Goal: Information Seeking & Learning: Learn about a topic

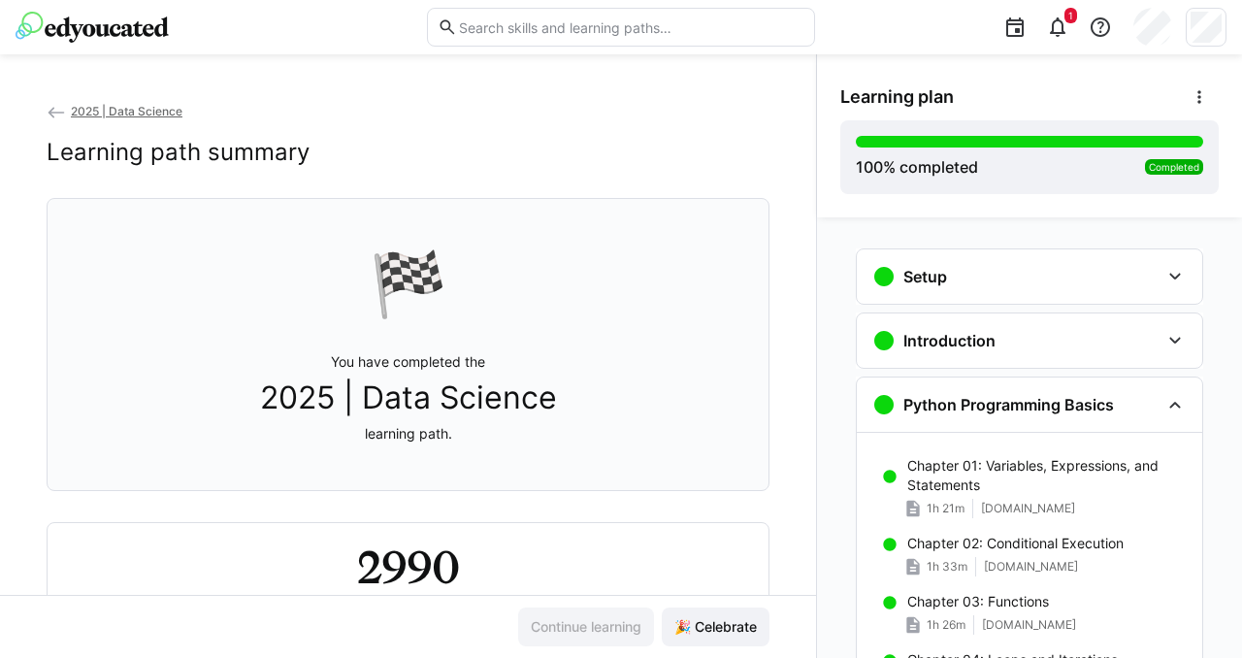
scroll to position [1539, 0]
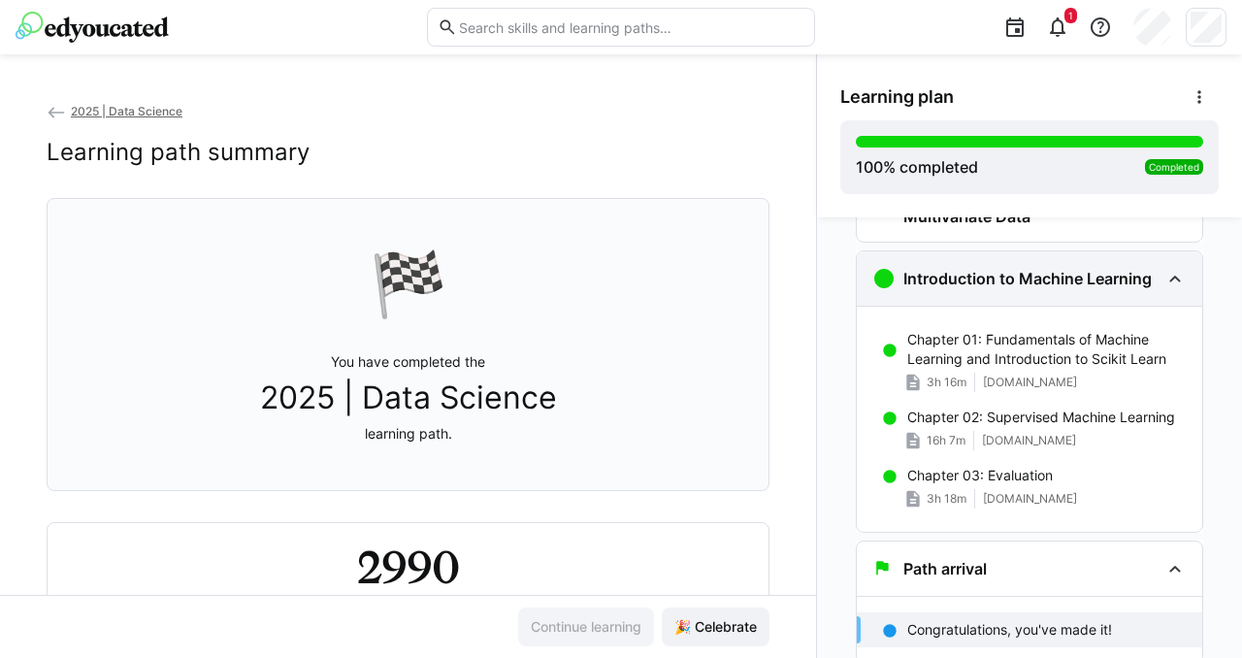
click at [1165, 281] on eds-icon at bounding box center [1175, 278] width 23 height 23
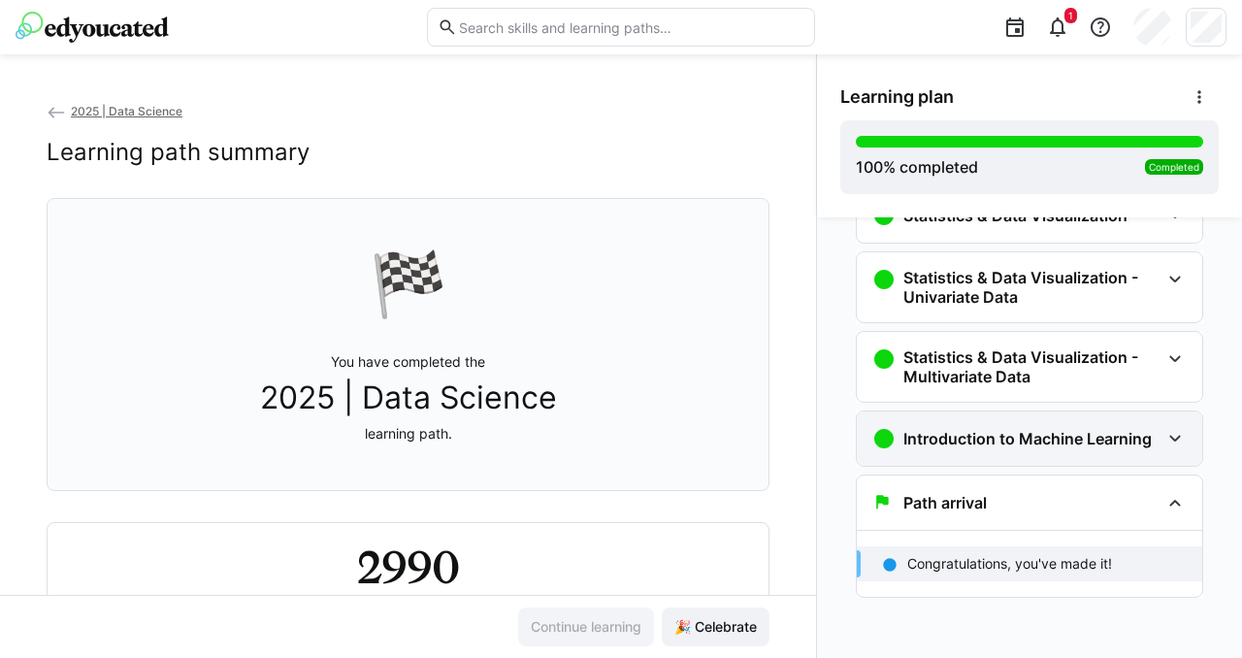
scroll to position [1379, 0]
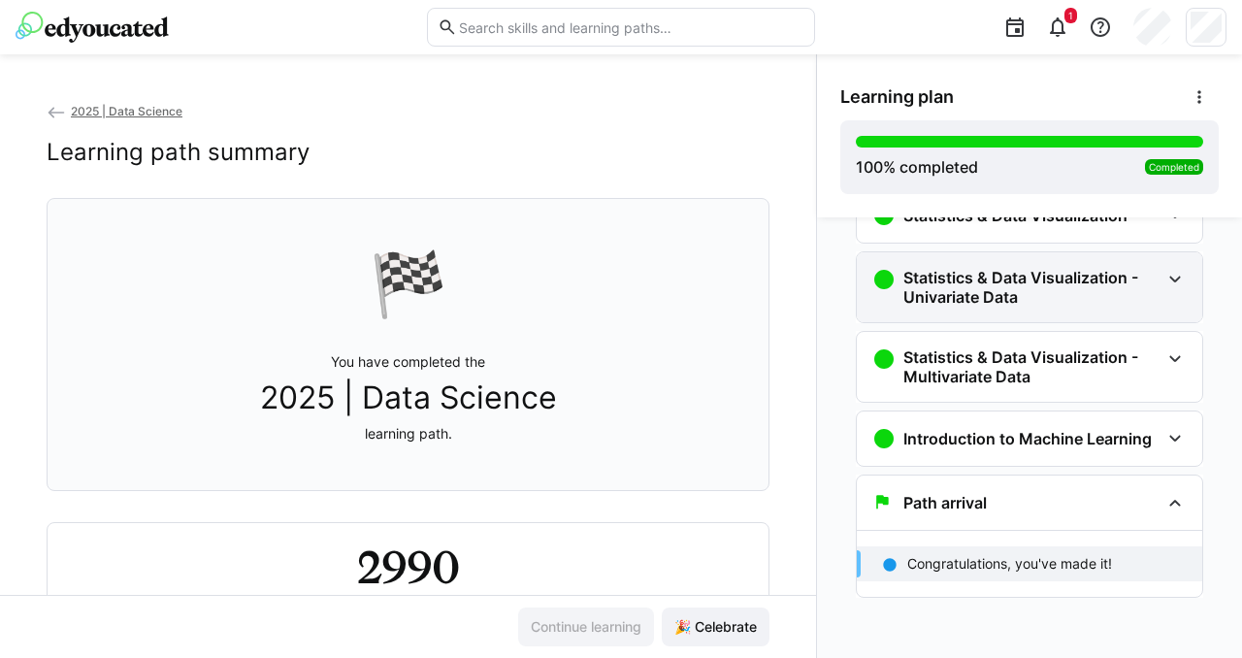
click at [1164, 281] on eds-icon at bounding box center [1175, 279] width 23 height 23
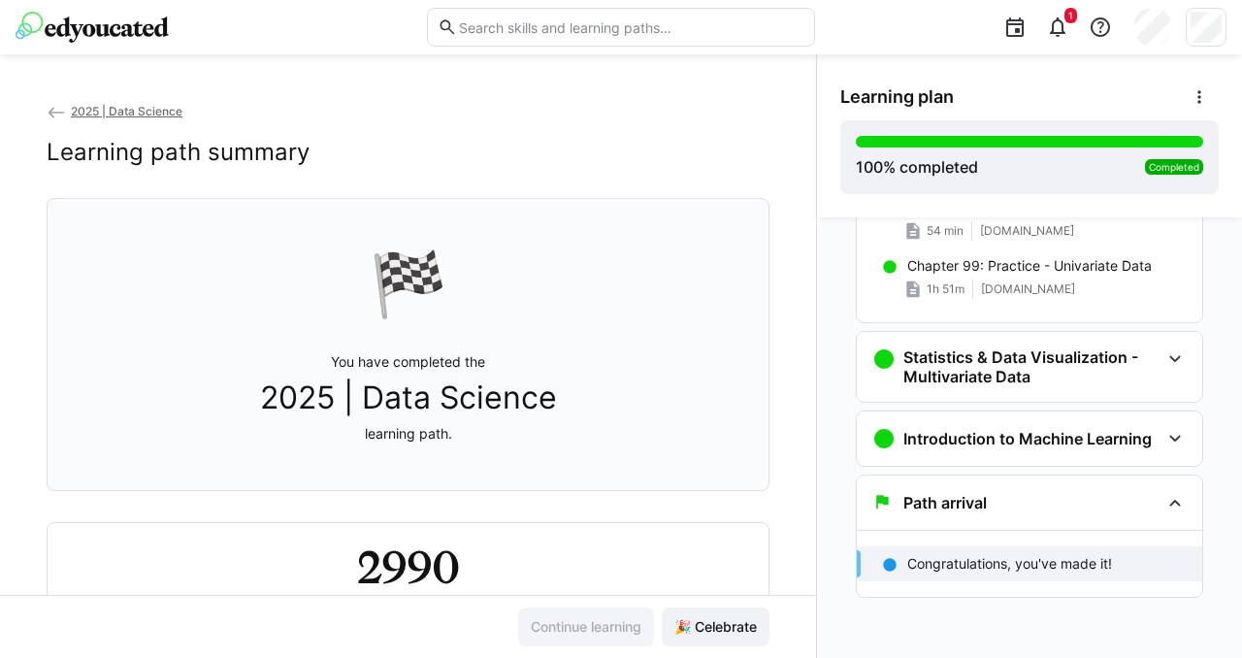
click at [1164, 281] on div "1h 51m [DOMAIN_NAME]" at bounding box center [1048, 289] width 280 height 19
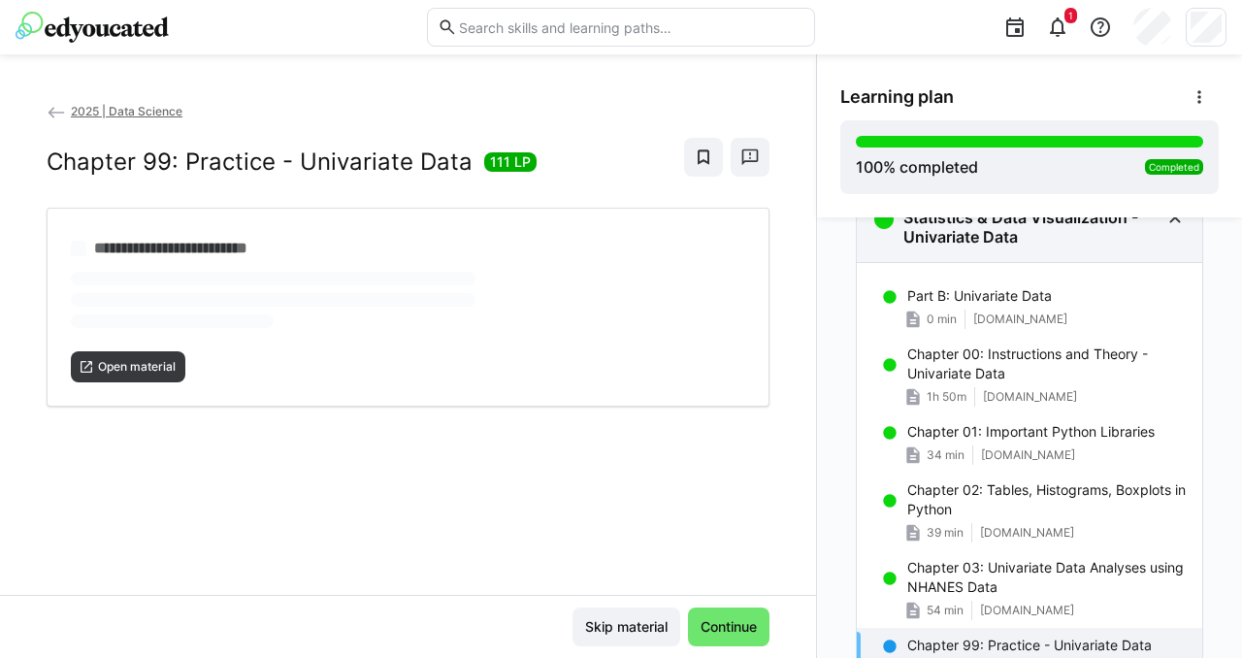
scroll to position [1413, 0]
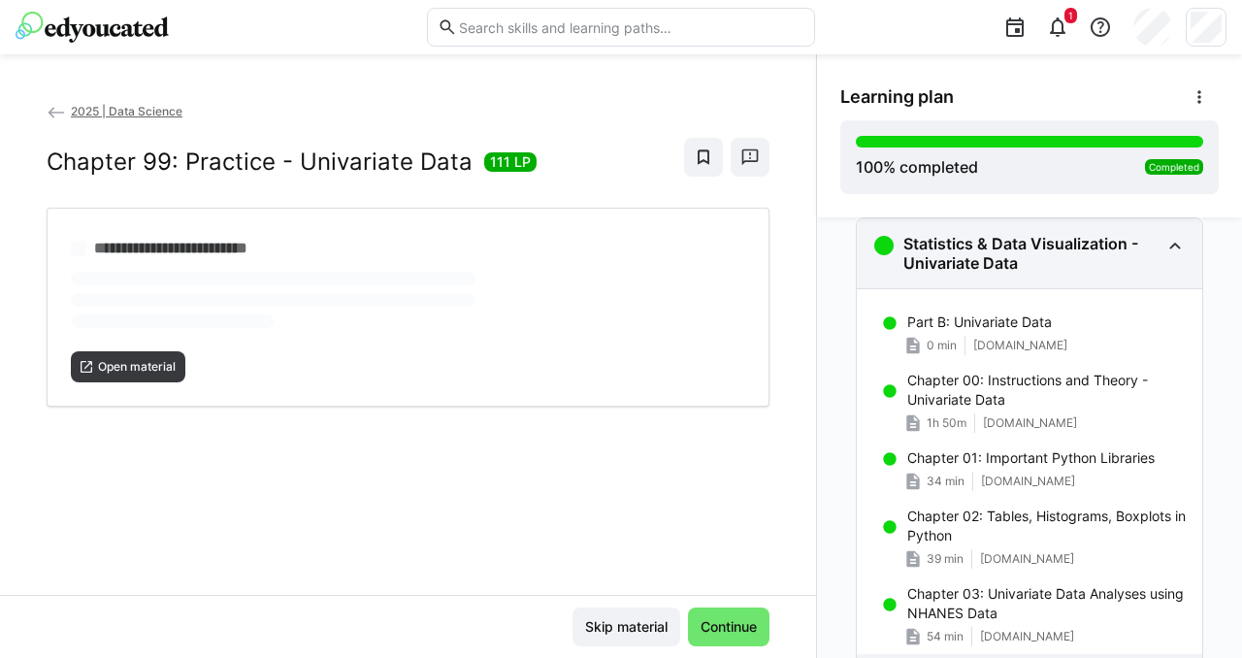
click at [1166, 243] on eds-icon at bounding box center [1175, 245] width 23 height 23
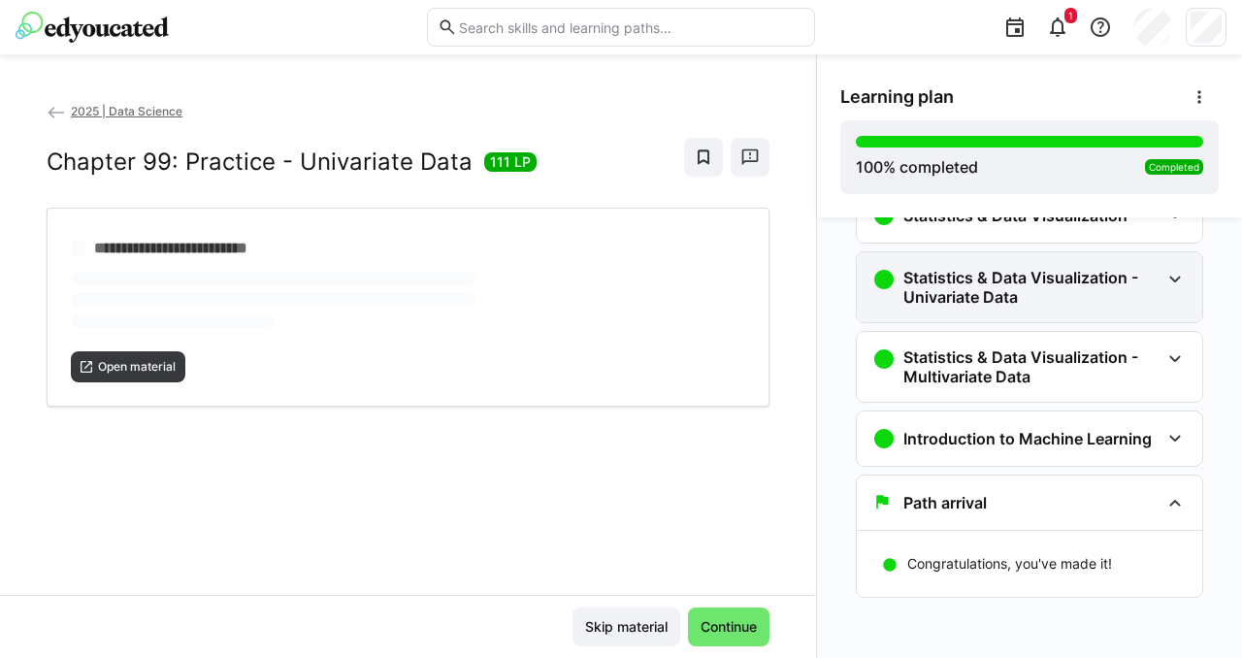
scroll to position [1379, 0]
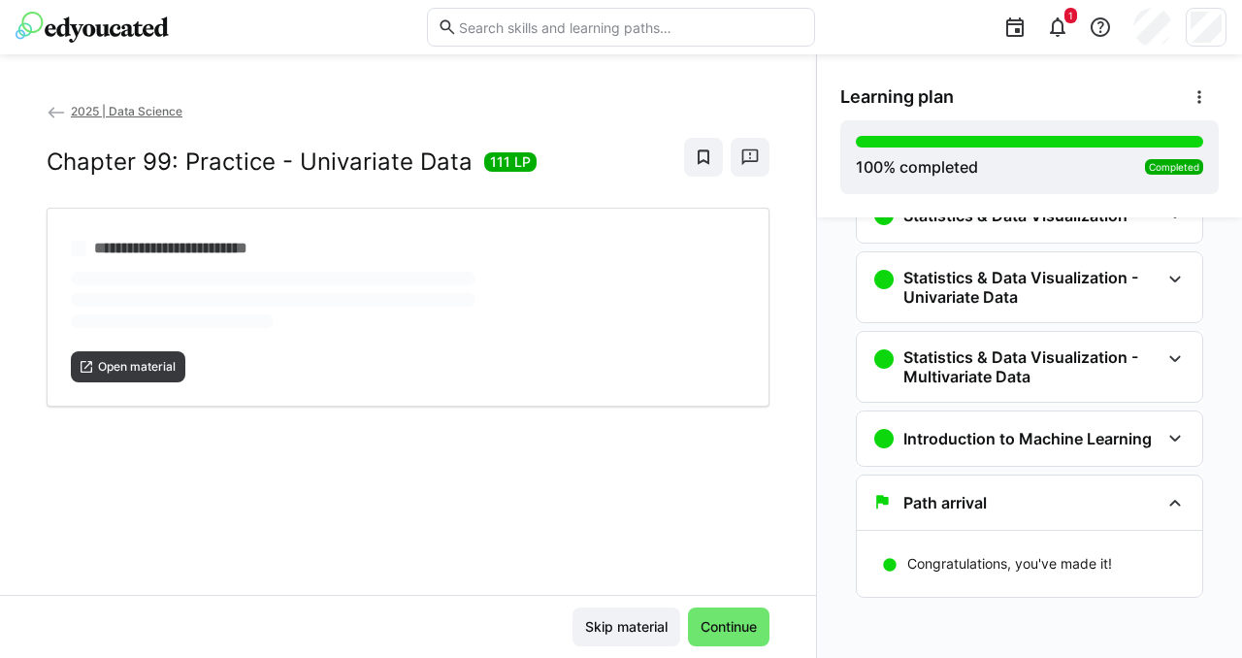
click at [1224, 245] on div "Setup Part A: Setup 0 min [DOMAIN_NAME] Chapter 01: Course Explanation 9 min [D…" at bounding box center [1029, 437] width 425 height 441
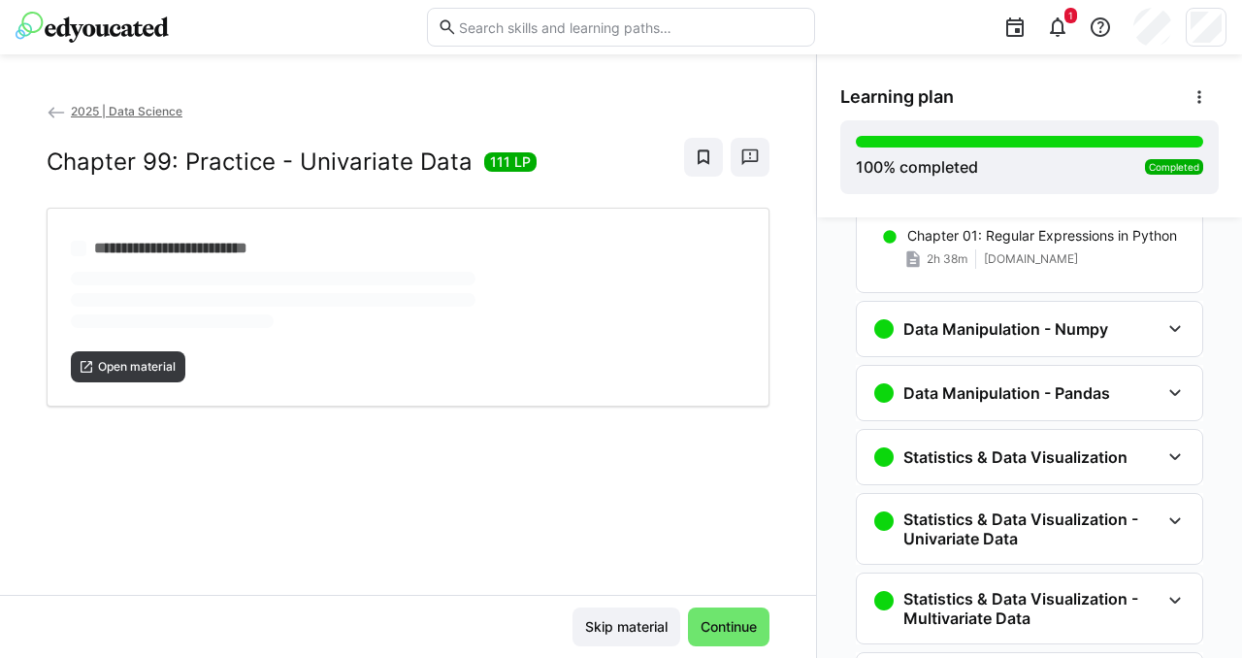
scroll to position [1069, 0]
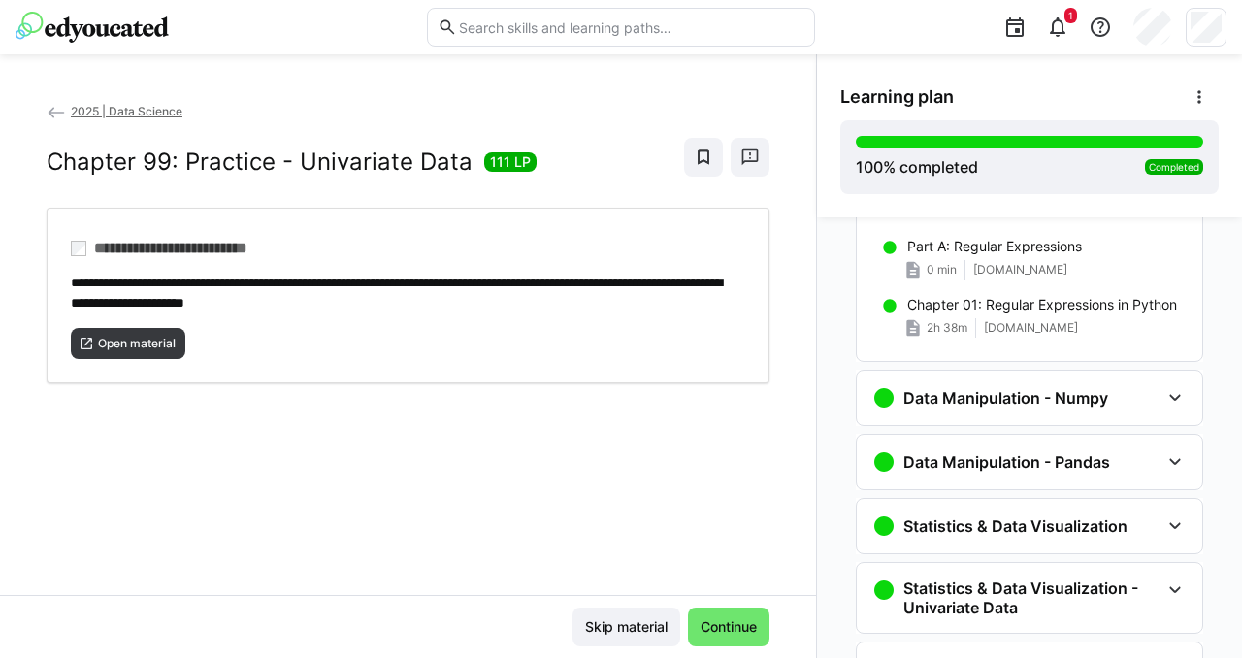
click at [137, 114] on span "2025 | Data Science" at bounding box center [127, 111] width 112 height 15
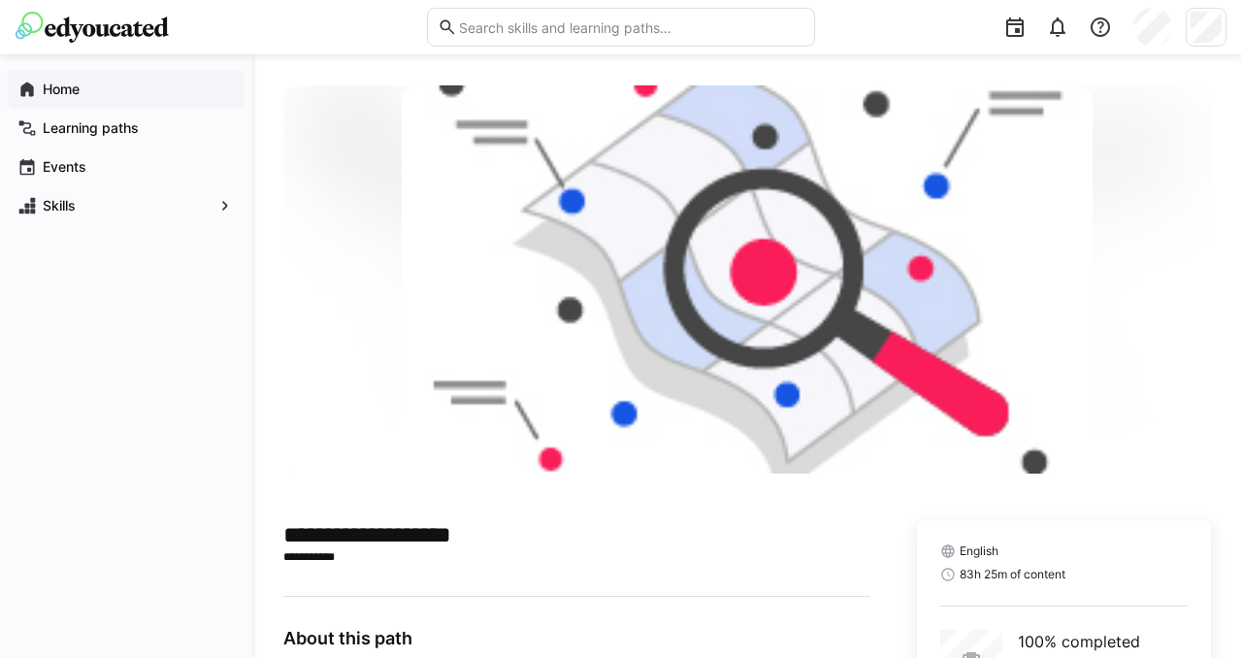
click at [70, 80] on span "Home" at bounding box center [137, 89] width 195 height 19
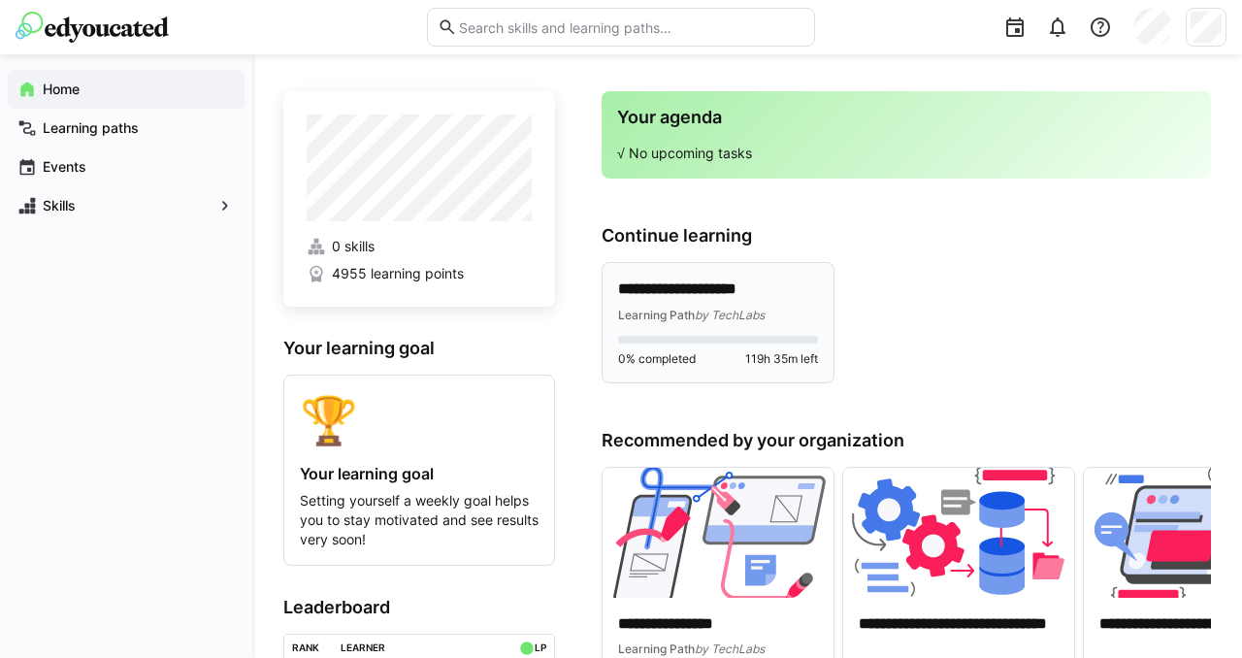
click at [740, 299] on p "**********" at bounding box center [718, 290] width 200 height 22
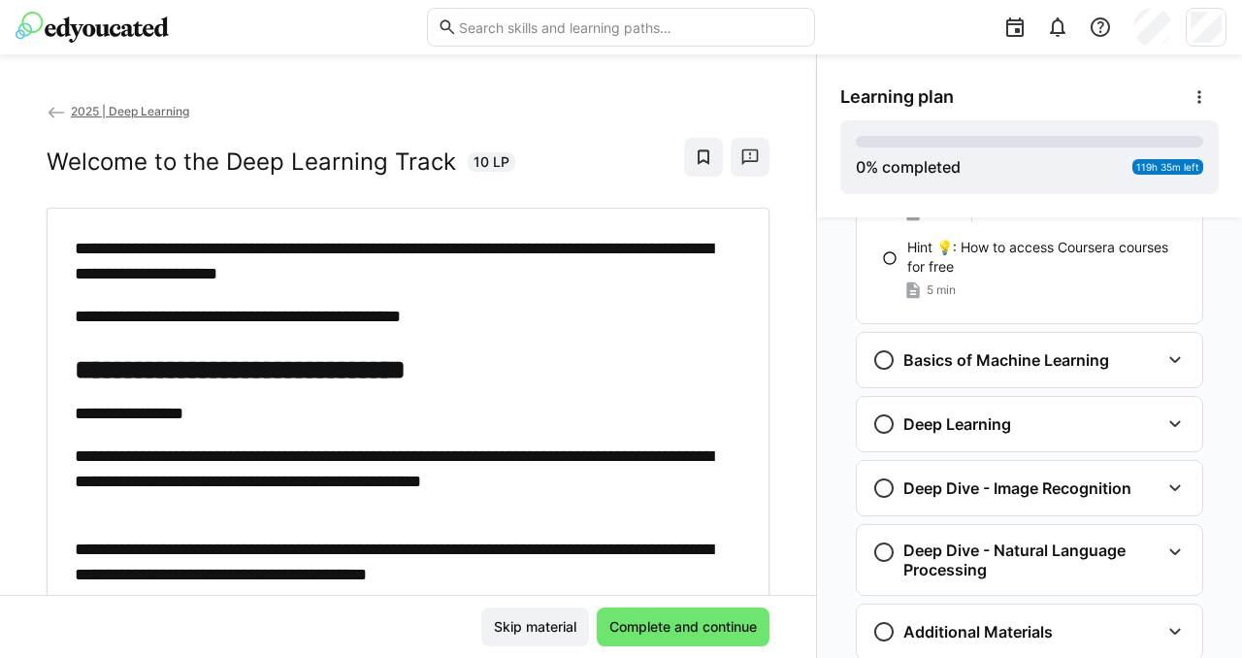
scroll to position [596, 0]
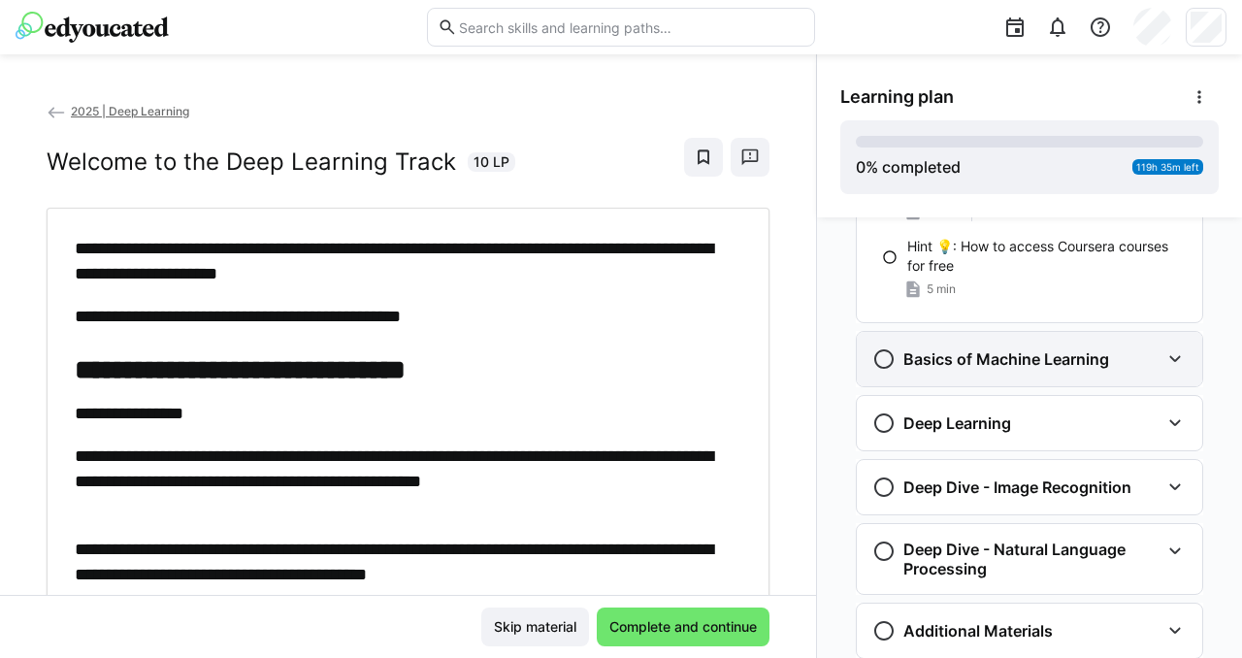
click at [1164, 363] on eds-icon at bounding box center [1175, 358] width 23 height 23
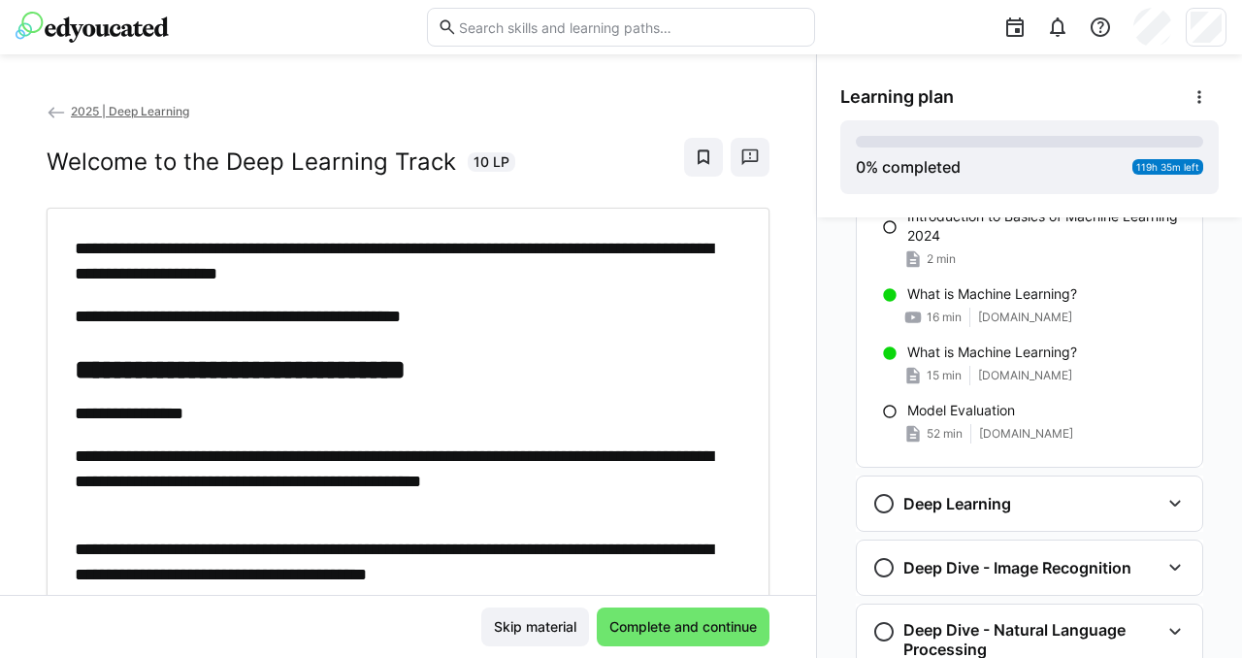
scroll to position [802, 0]
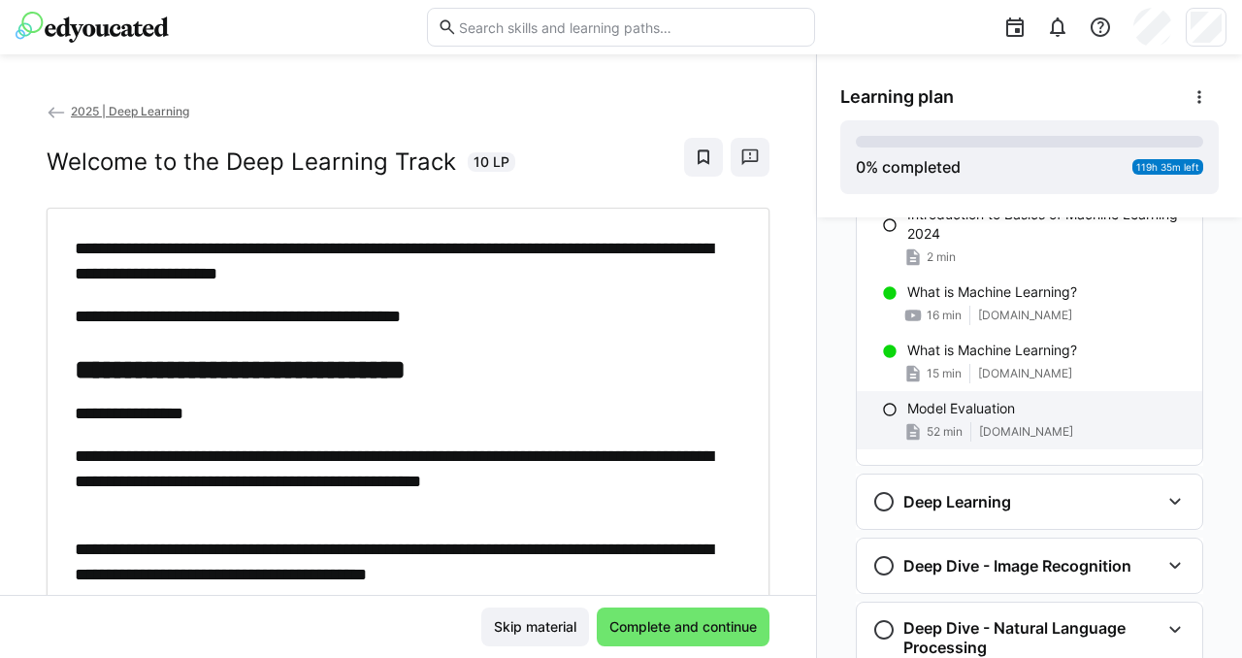
click at [1063, 434] on span "www.geeksforgeeks.org" at bounding box center [1026, 432] width 94 height 16
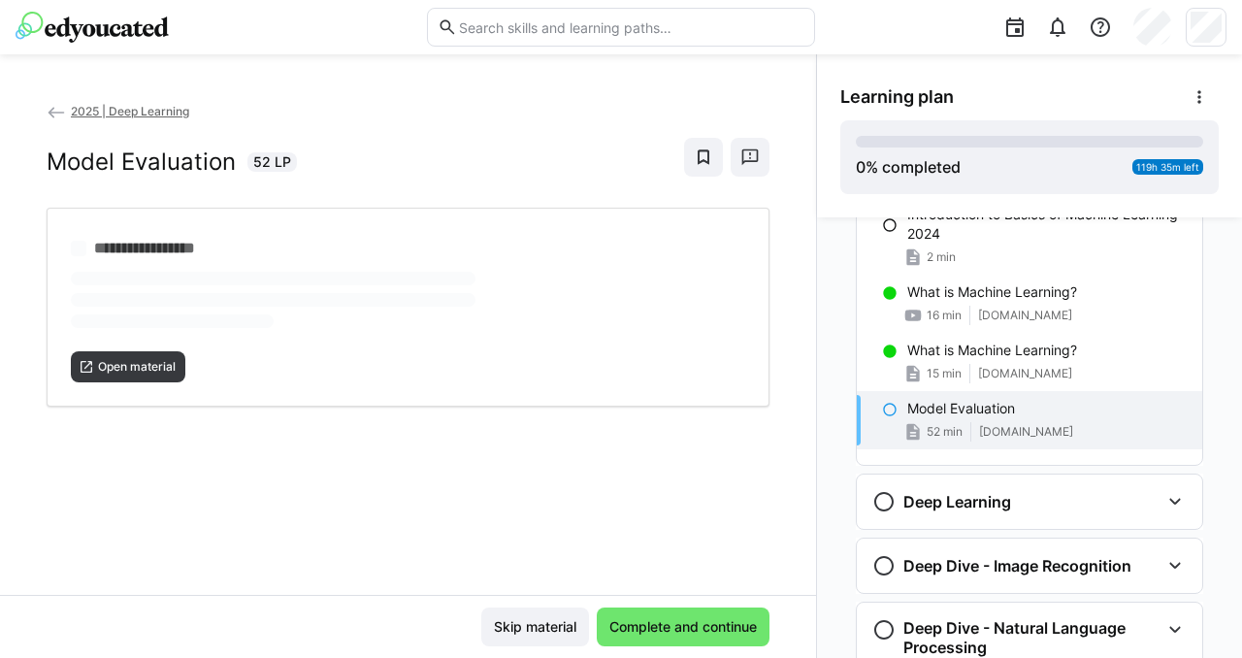
scroll to position [710, 0]
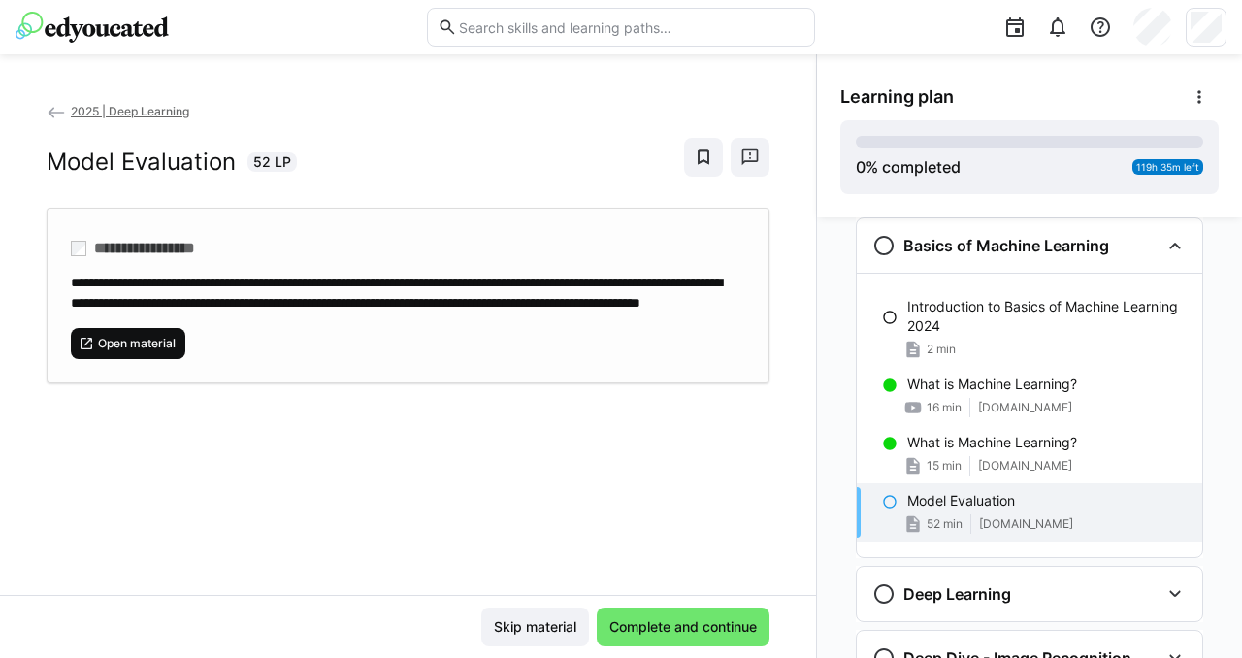
click at [159, 351] on span "Open material" at bounding box center [137, 344] width 82 height 16
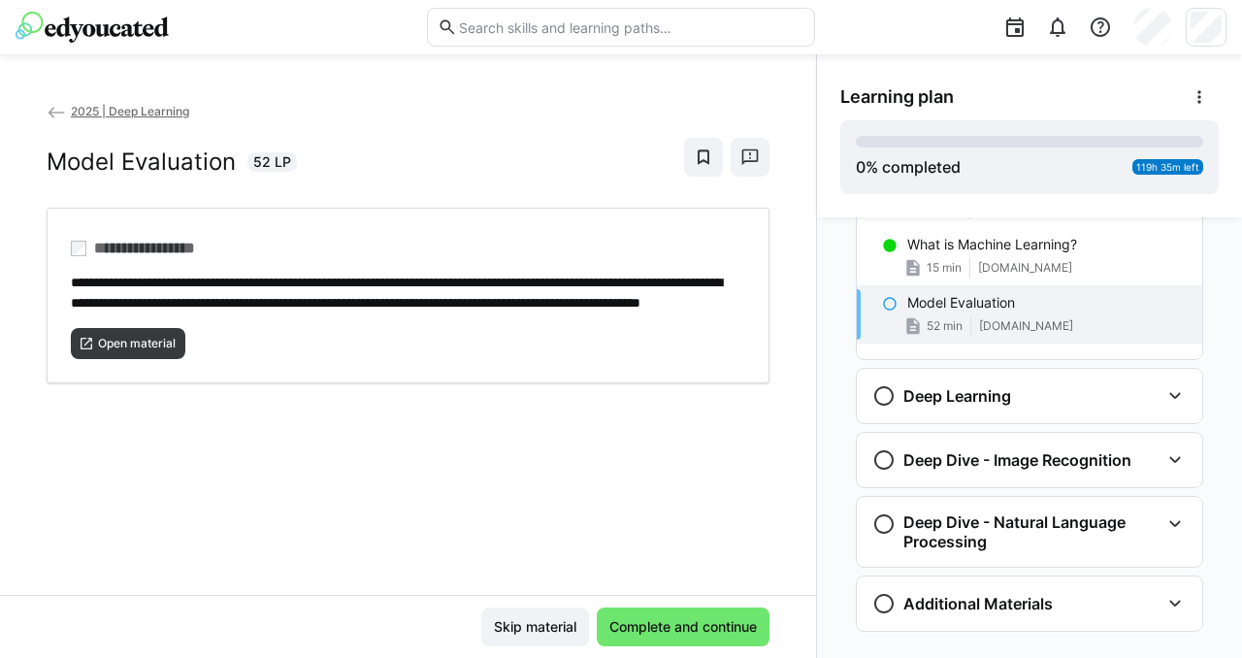
scroll to position [942, 0]
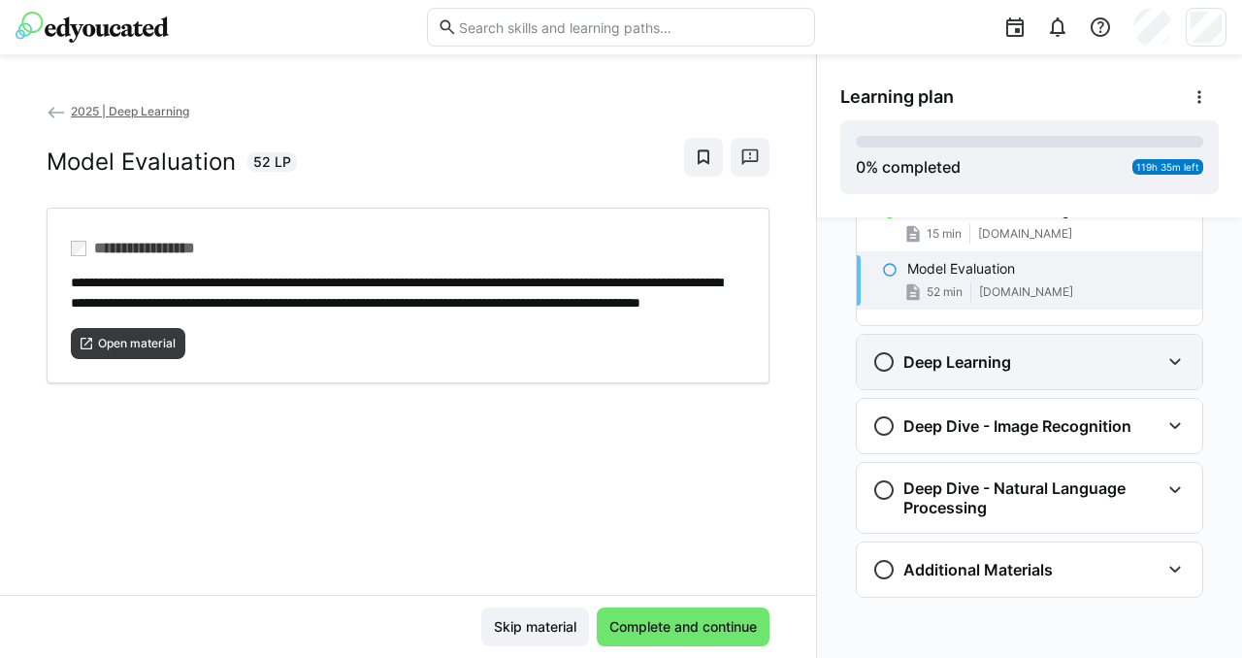
click at [1166, 363] on eds-icon at bounding box center [1175, 361] width 23 height 23
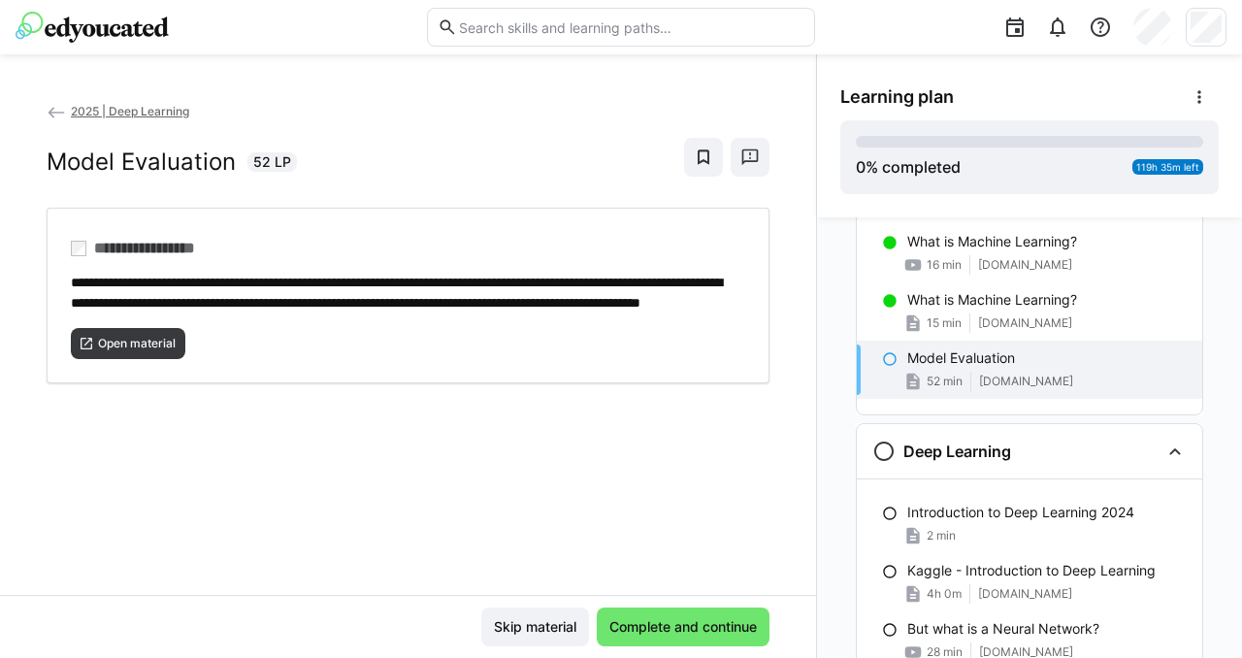
scroll to position [834, 0]
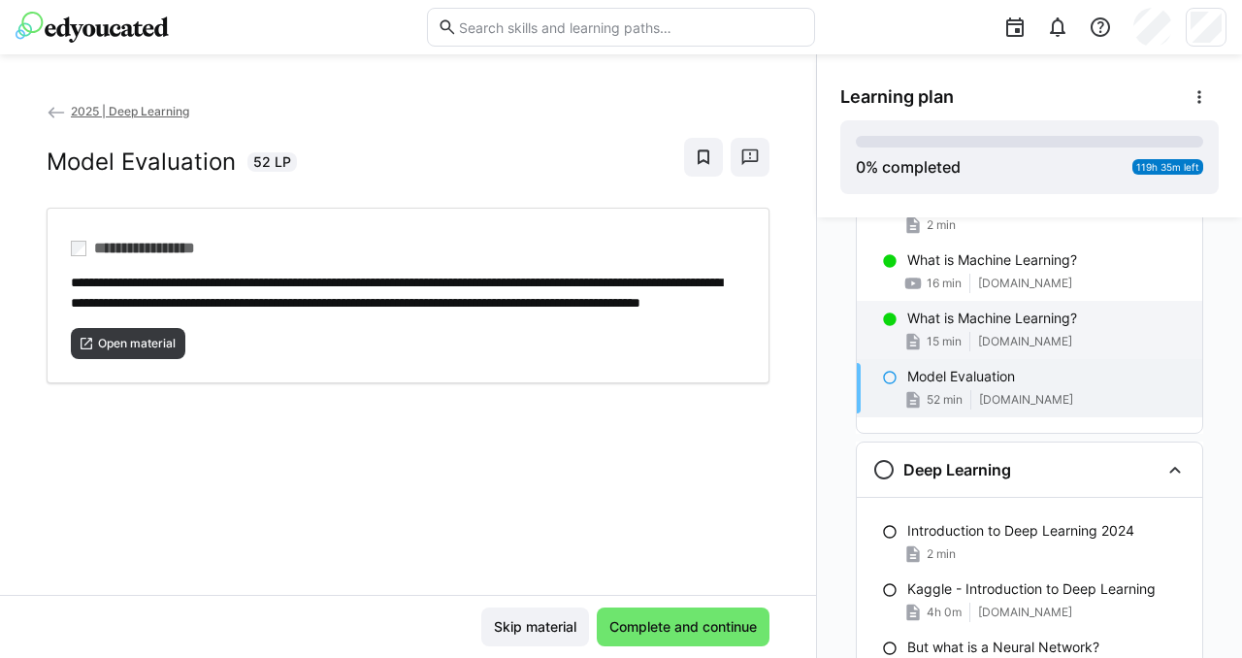
click at [1084, 349] on div "15 min www.coursera.org" at bounding box center [1048, 341] width 280 height 19
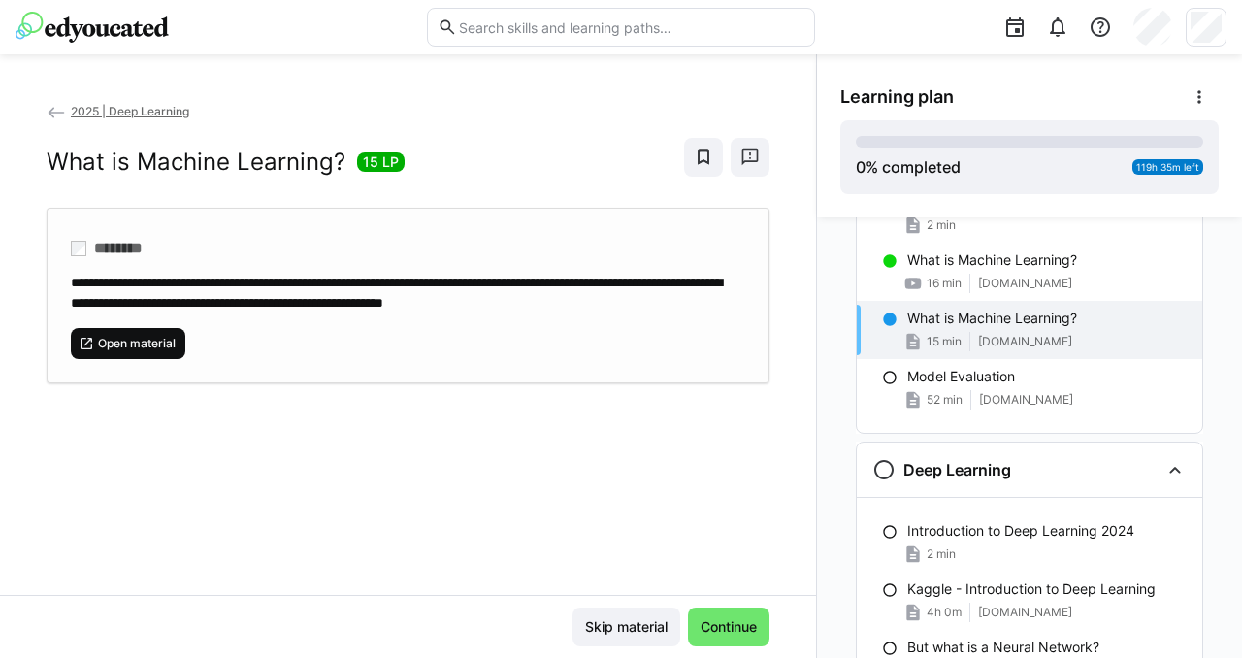
click at [161, 336] on span "Open material" at bounding box center [137, 344] width 82 height 16
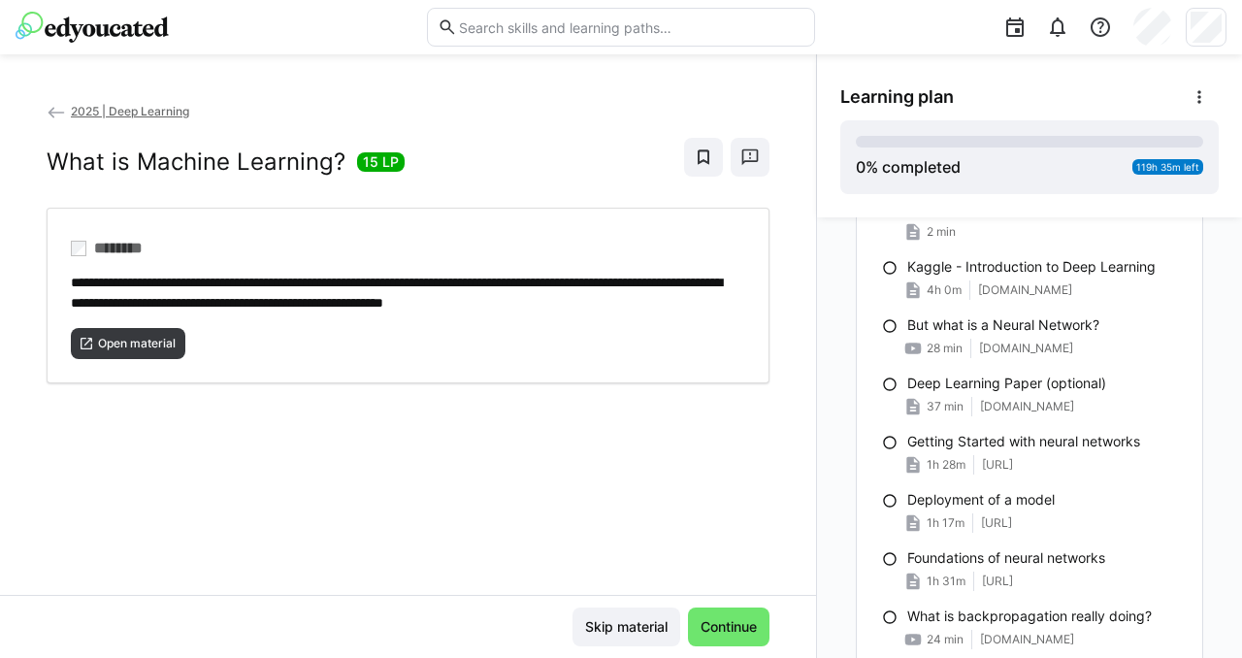
scroll to position [1123, 0]
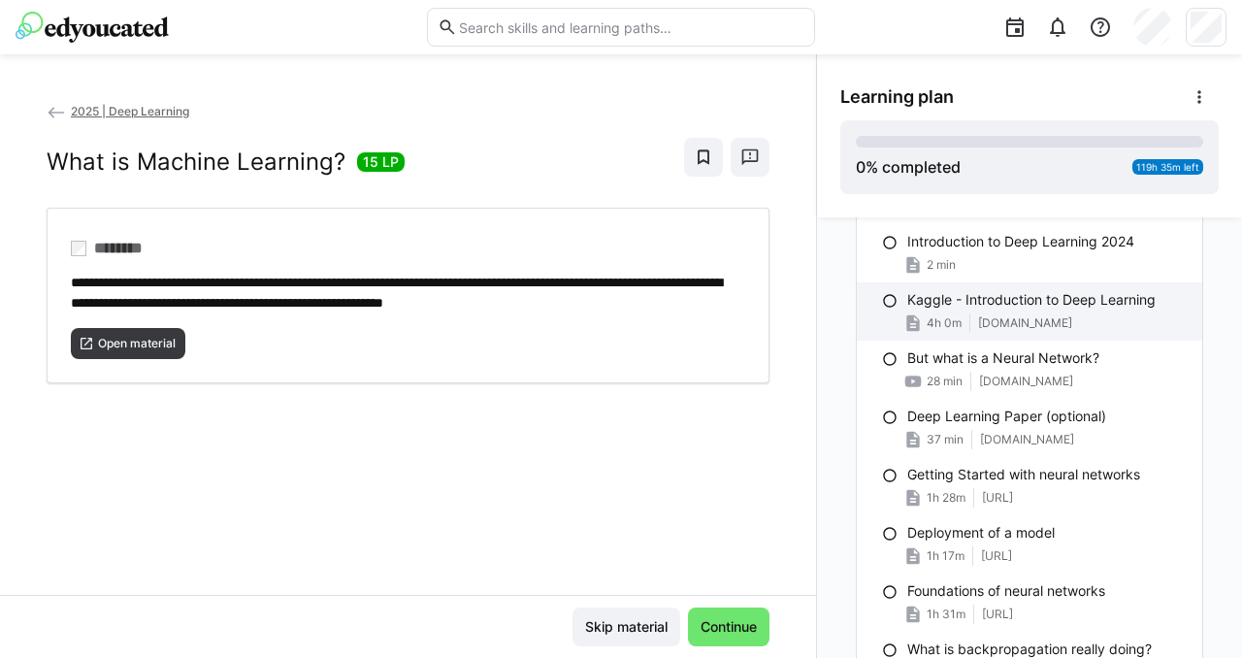
click at [1017, 306] on p "Kaggle - Introduction to Deep Learning" at bounding box center [1032, 299] width 248 height 19
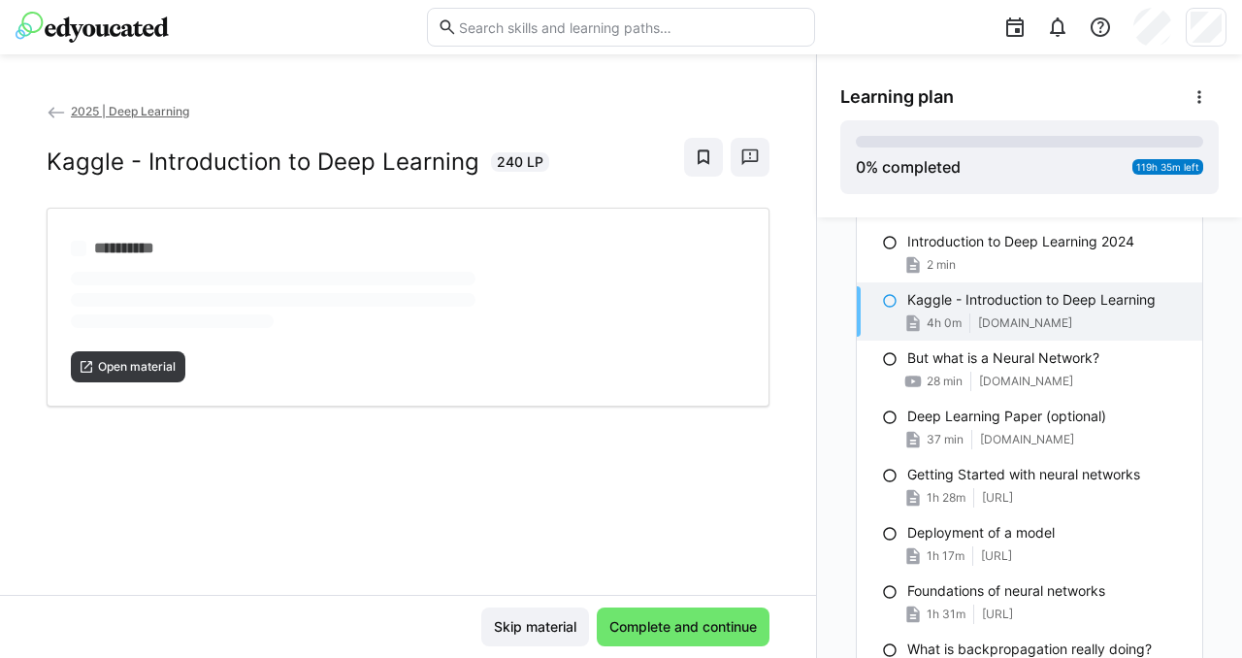
scroll to position [1058, 0]
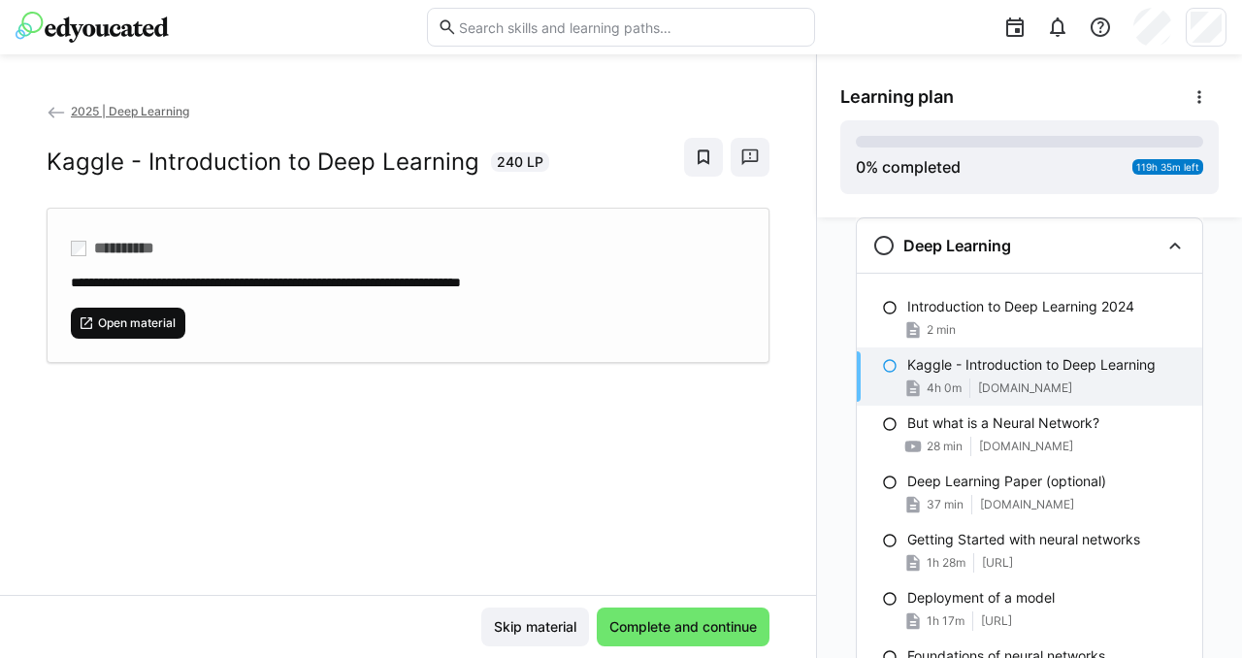
click at [137, 314] on span "Open material" at bounding box center [128, 323] width 115 height 31
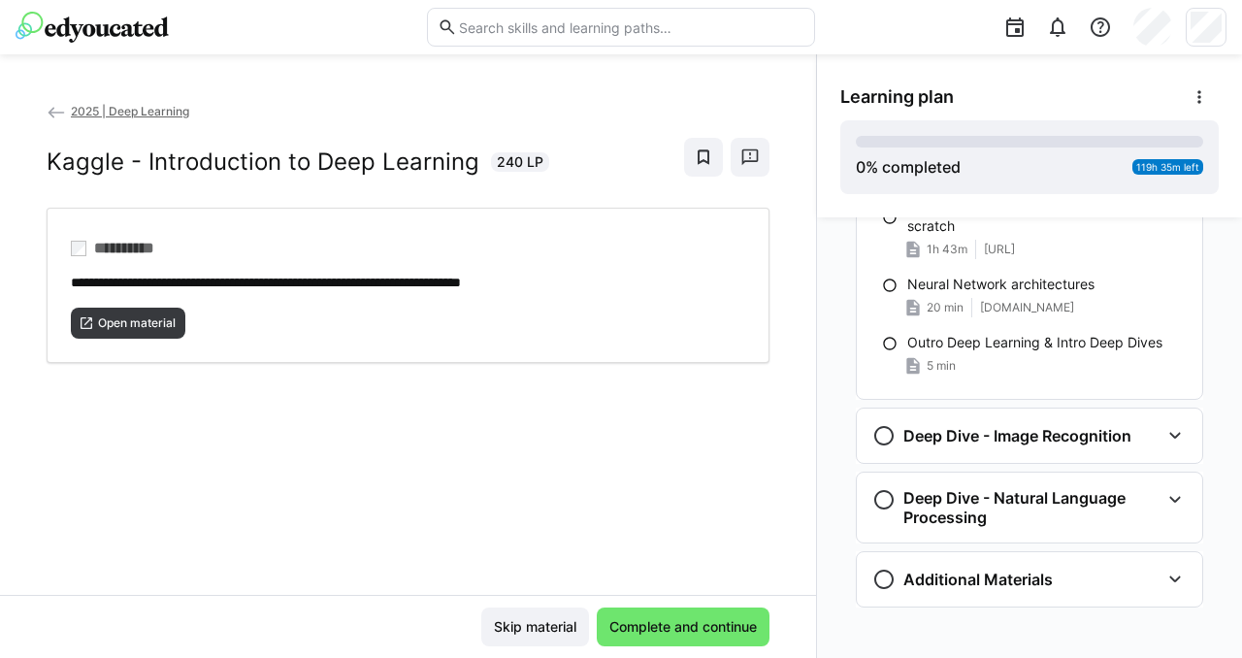
scroll to position [1692, 0]
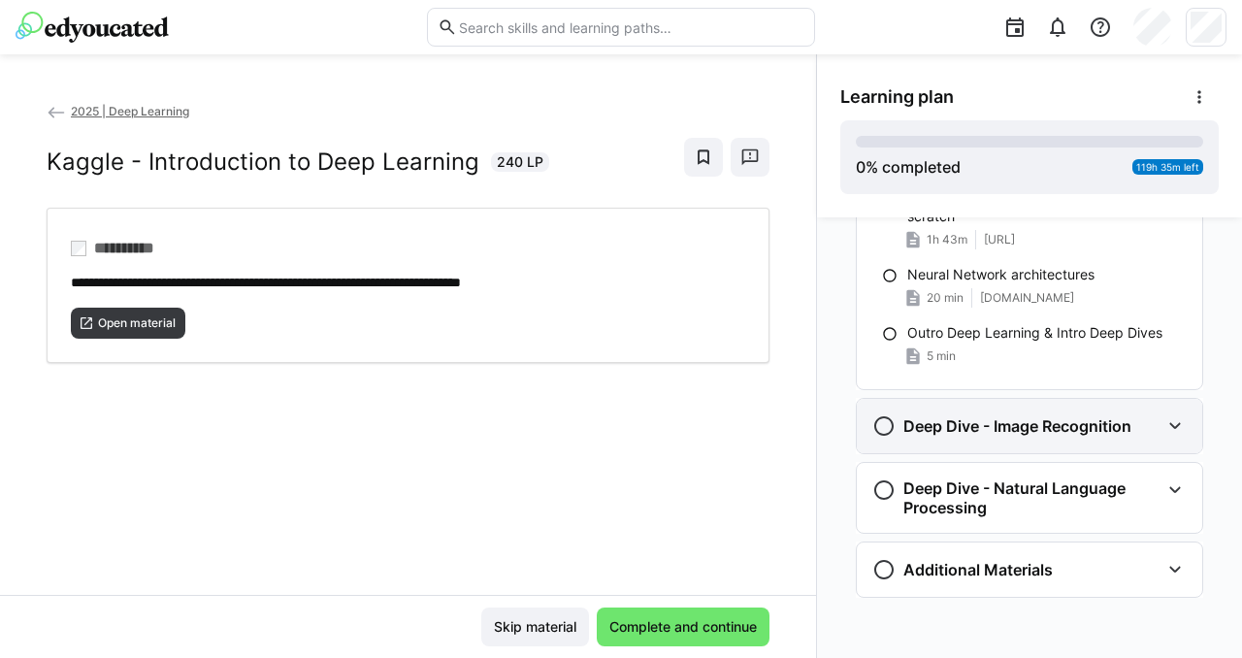
click at [1168, 430] on eds-icon at bounding box center [1175, 425] width 23 height 23
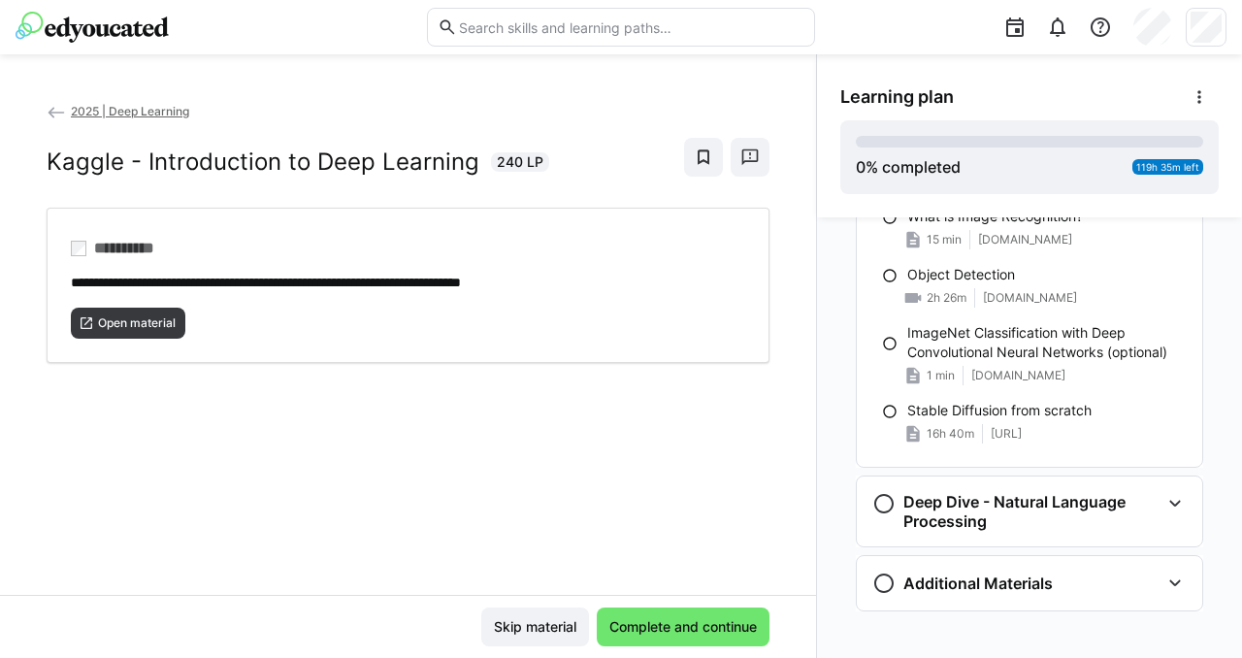
scroll to position [2054, 0]
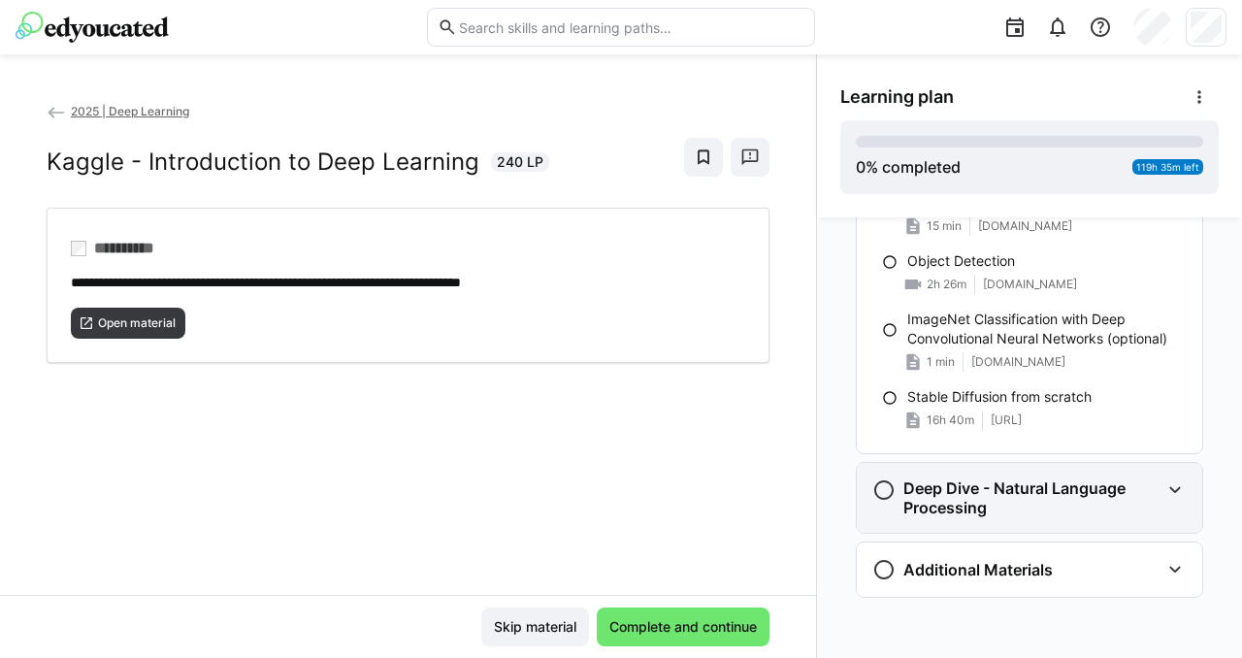
click at [1164, 492] on eds-icon at bounding box center [1175, 490] width 23 height 23
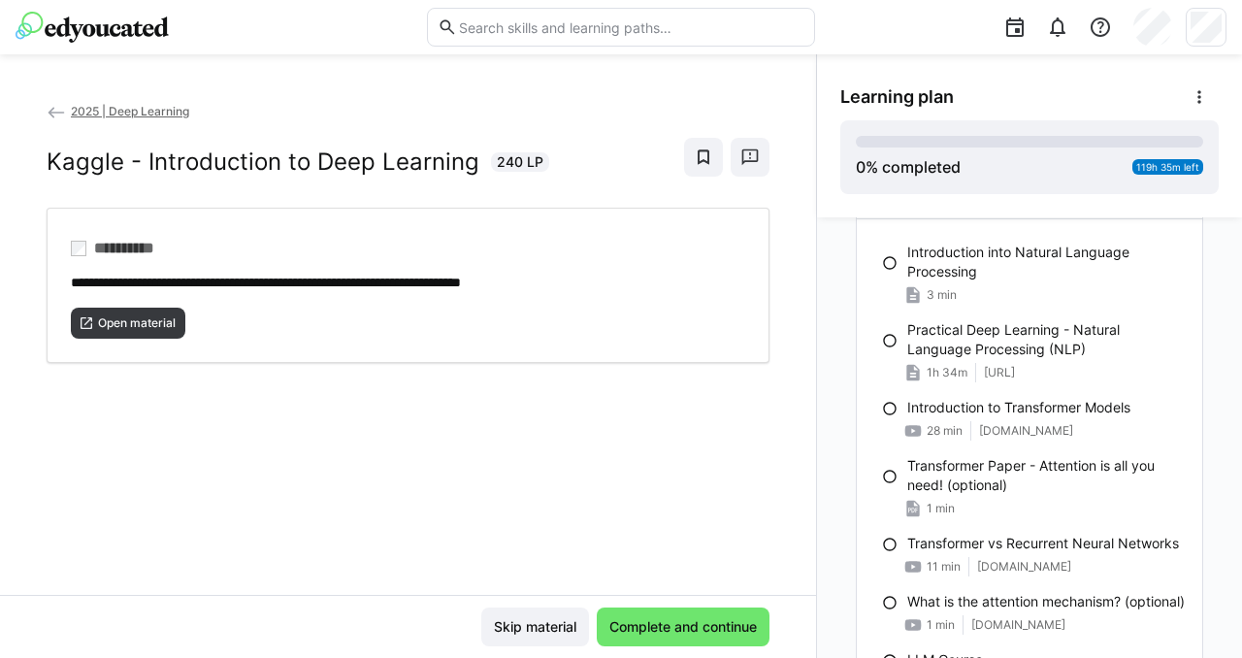
scroll to position [2629, 0]
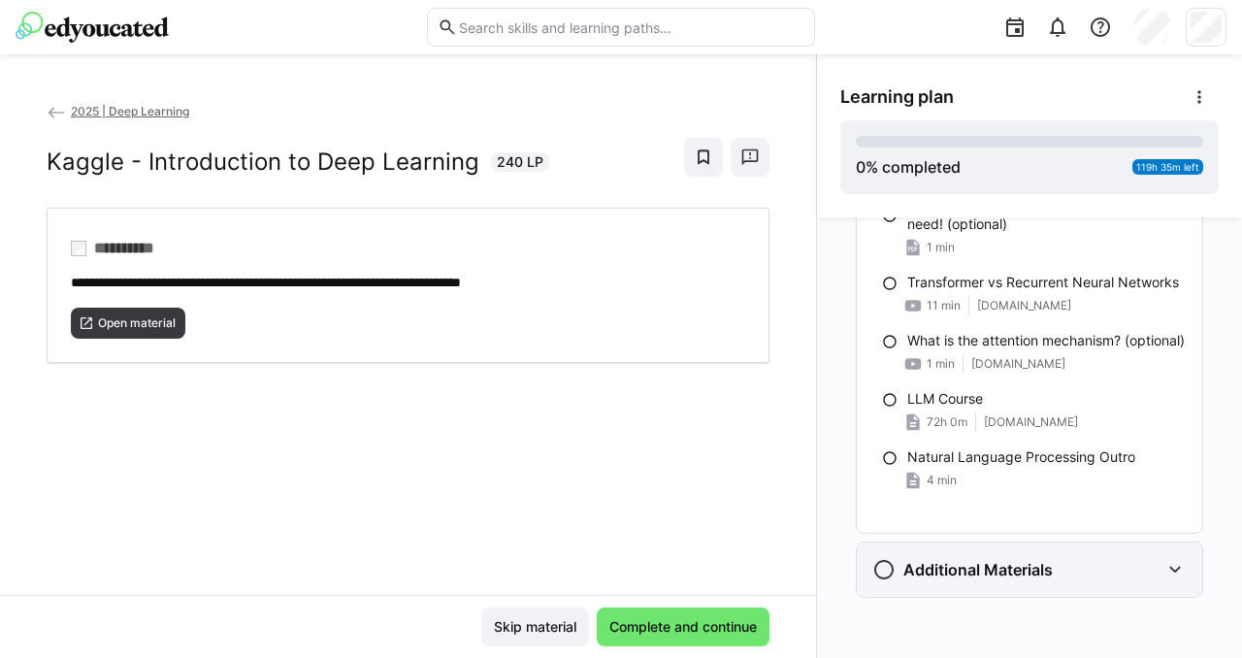
click at [1164, 577] on eds-icon at bounding box center [1175, 569] width 23 height 23
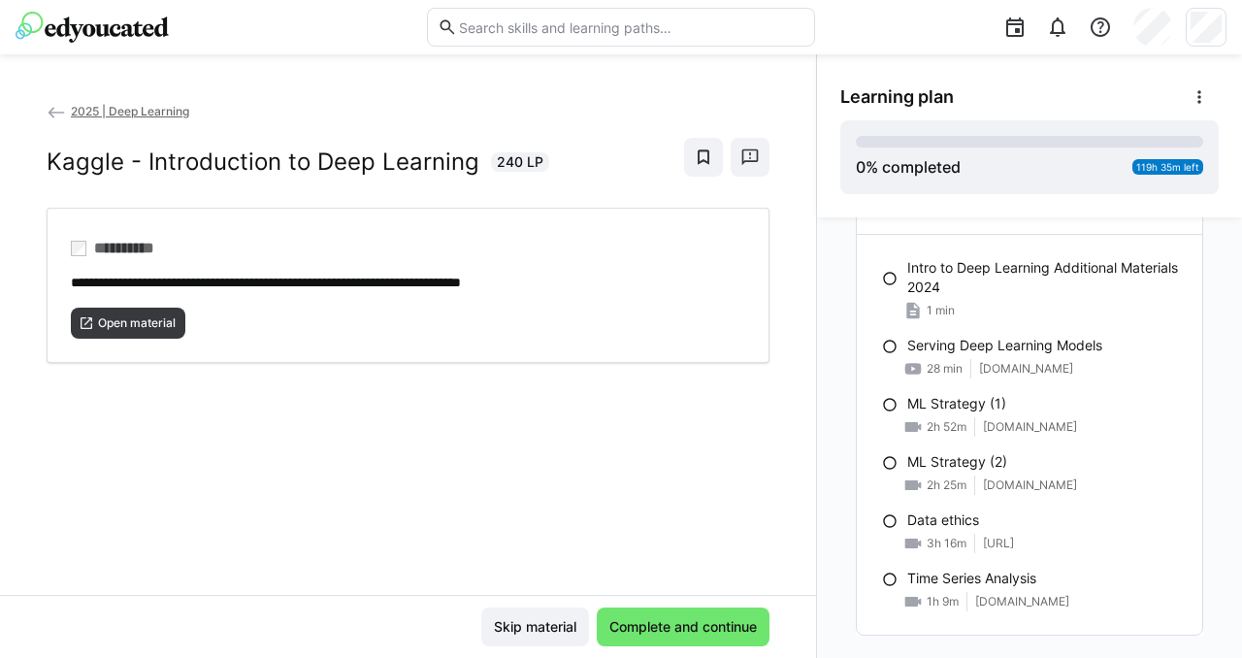
scroll to position [3007, 0]
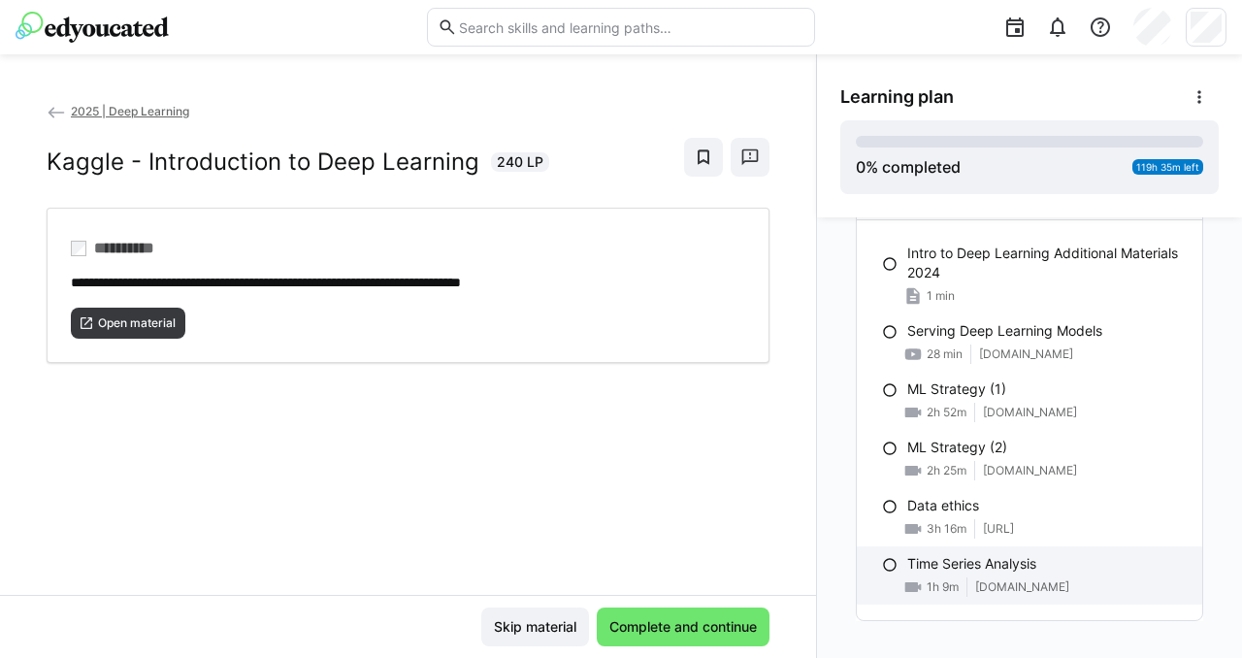
click at [1011, 587] on span "walkwithfastai.com" at bounding box center [1022, 587] width 94 height 16
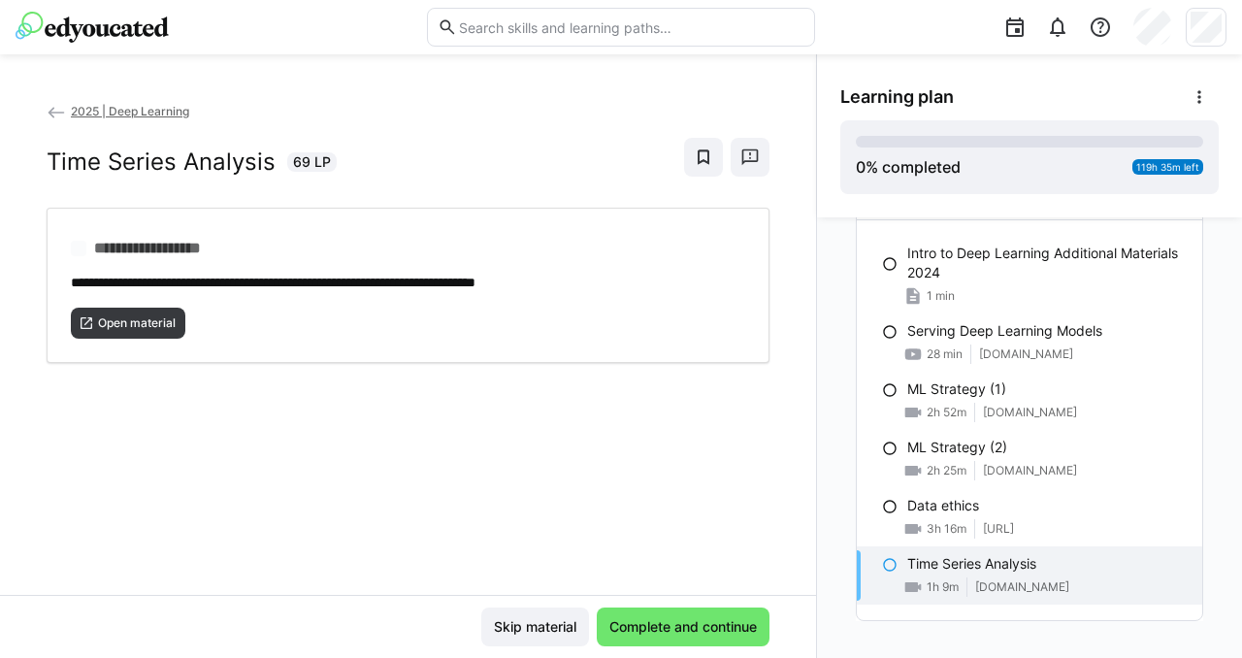
scroll to position [2954, 0]
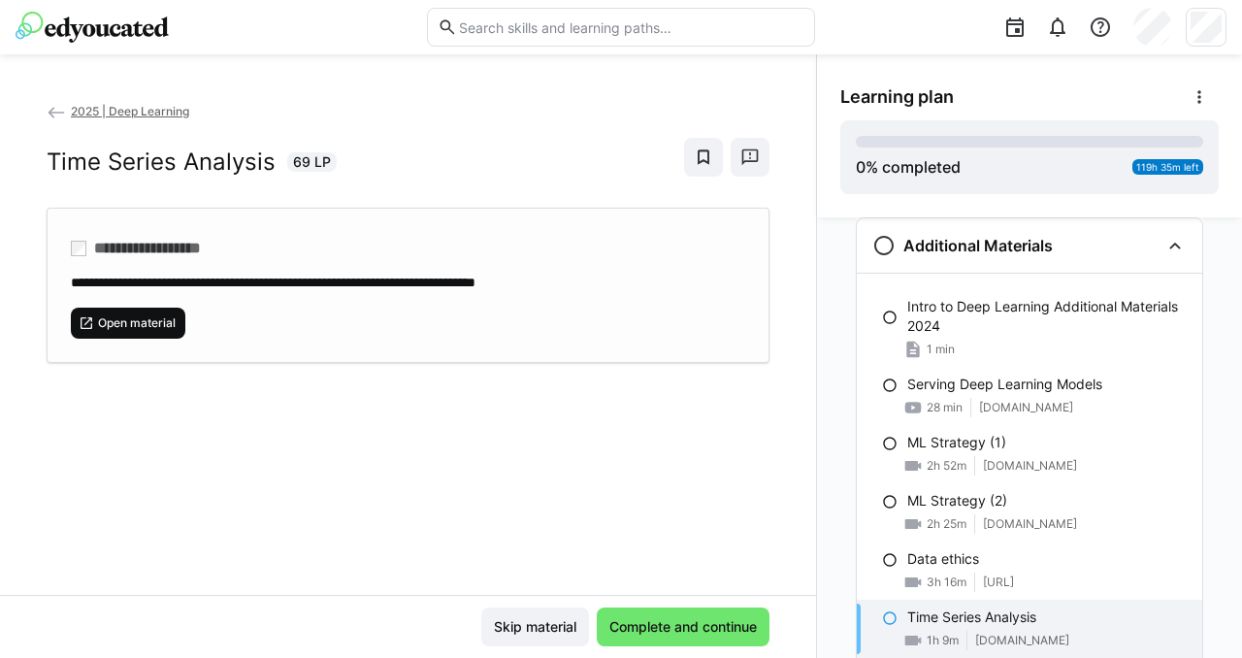
click at [132, 320] on span "Open material" at bounding box center [137, 323] width 82 height 16
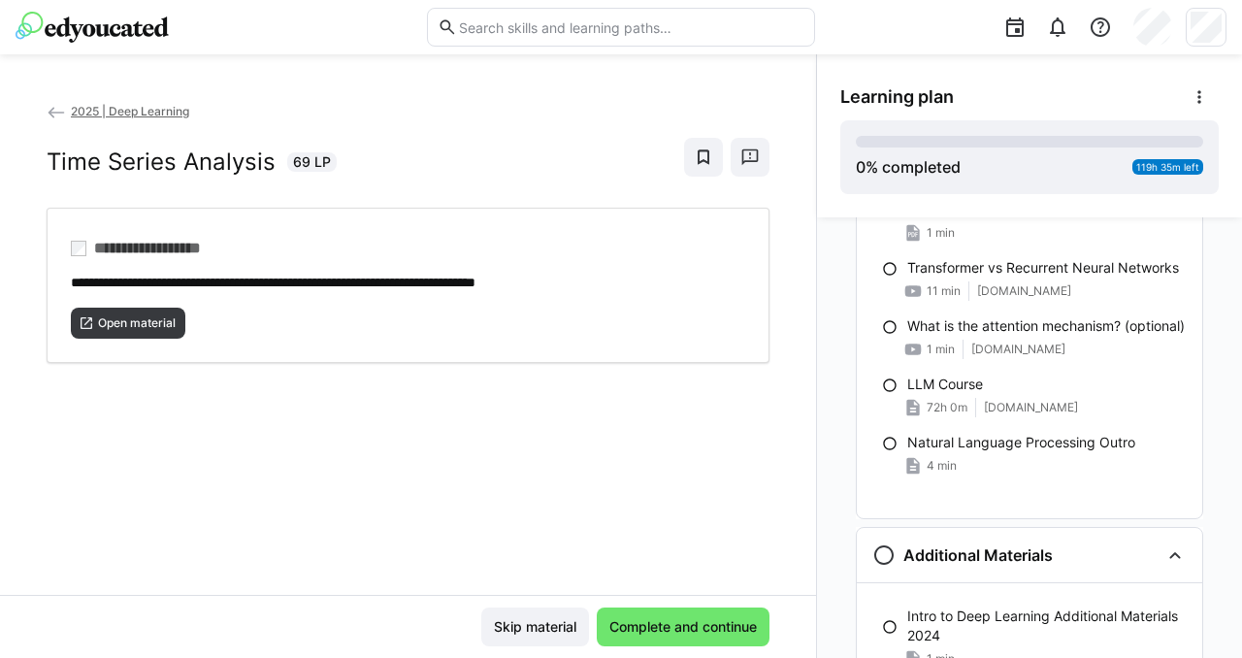
scroll to position [2628, 0]
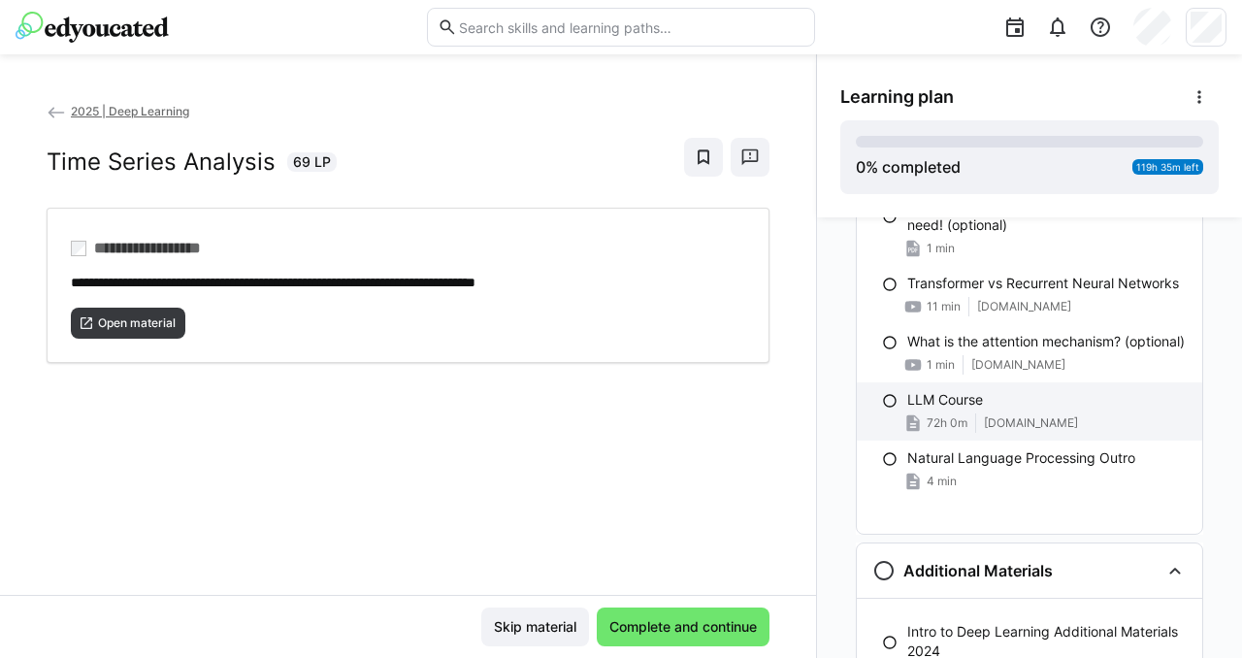
click at [1044, 431] on span "huggingface.co" at bounding box center [1031, 423] width 94 height 16
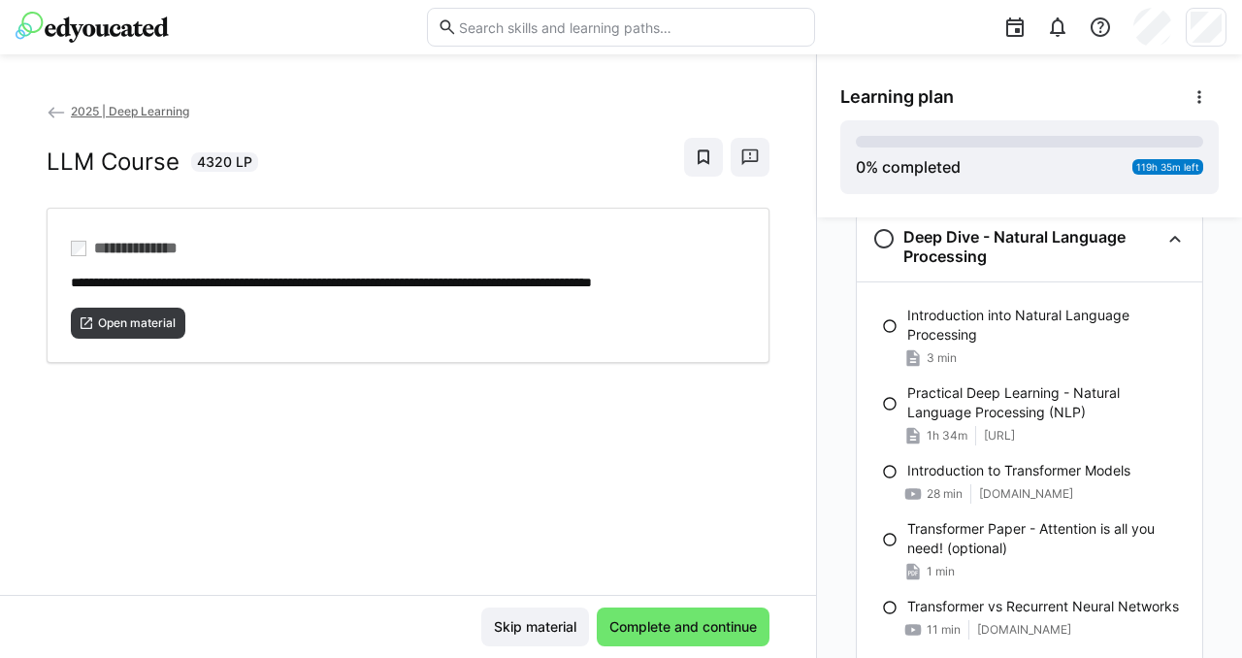
scroll to position [2298, 0]
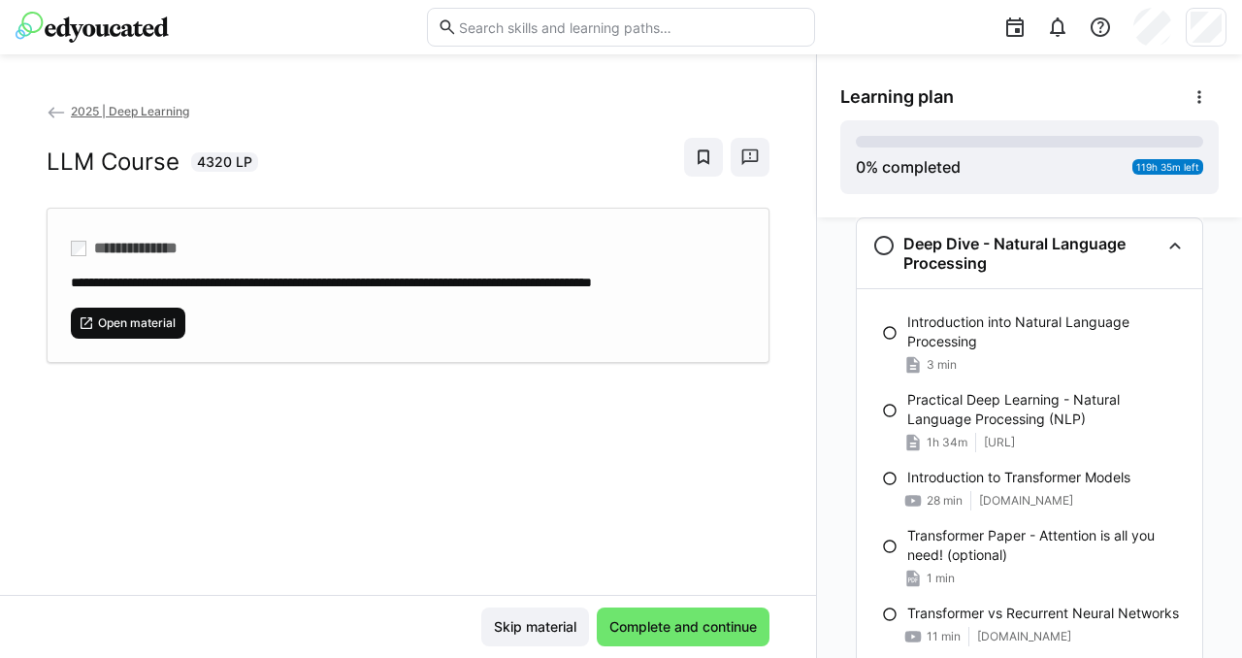
click at [143, 330] on span "Open material" at bounding box center [128, 323] width 115 height 31
